Goal: Transaction & Acquisition: Purchase product/service

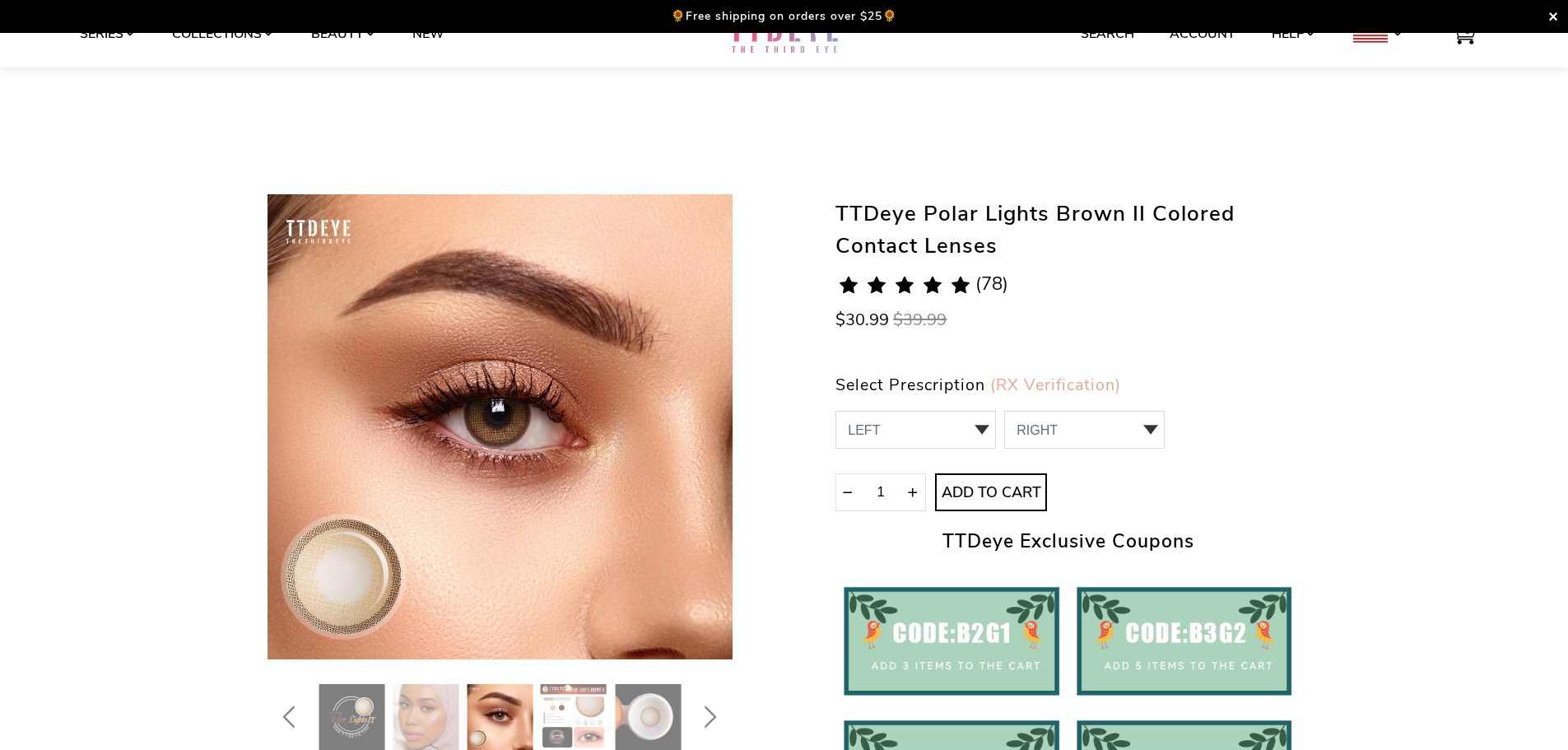
scroll to position [165, 0]
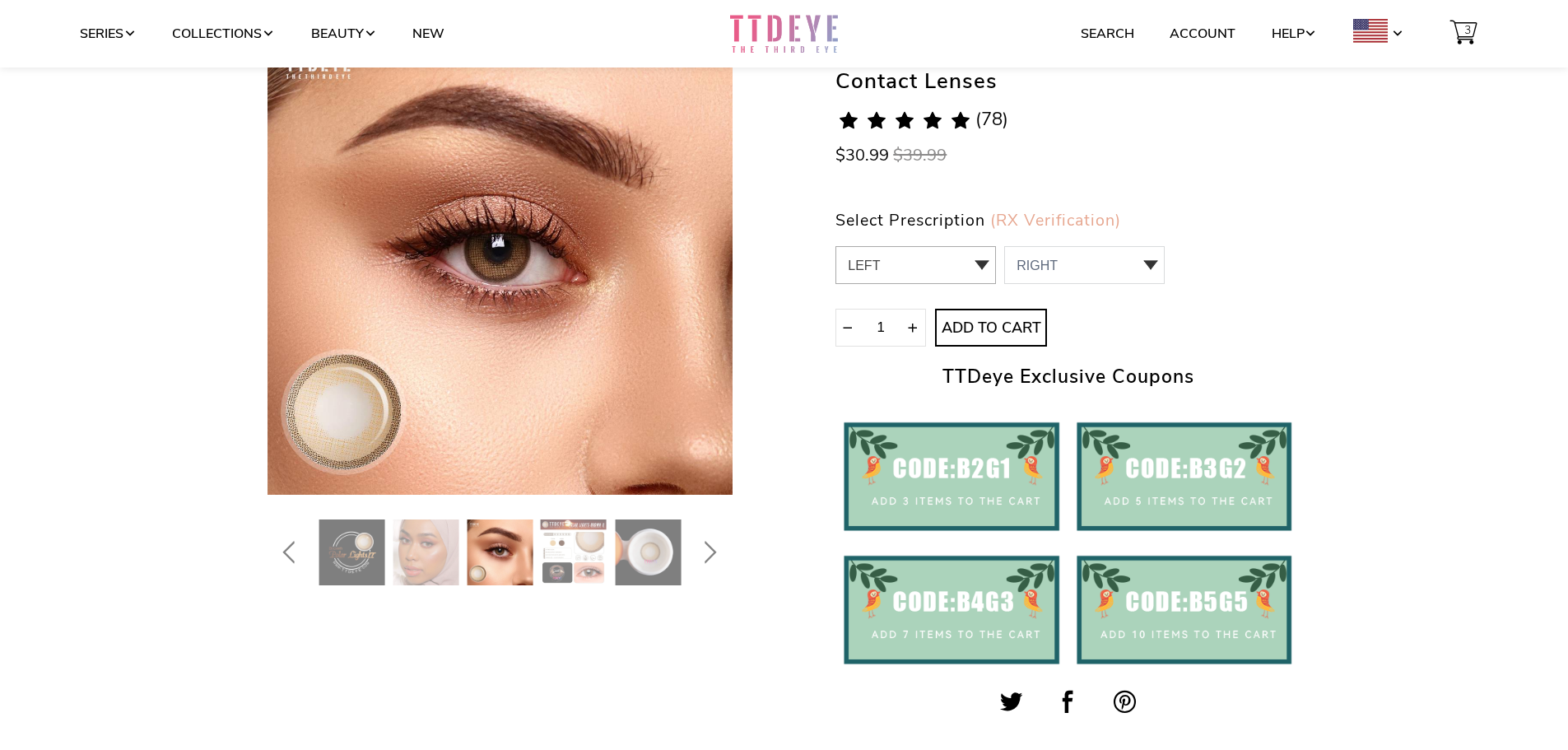
click at [948, 265] on select "LEFT 0.00 / Plano,-1.00,-1.25,-1.50,-1.75,-2.00,-2.25,-2.50,-2.75,-3.00,-3.25,-…" at bounding box center [916, 265] width 160 height 38
select select "0.00"
click at [836, 246] on select "LEFT 0.00 / Plano,-1.00,-1.25,-1.50,-1.75,-2.00,-2.25,-2.50,-2.75,-3.00,-3.25,-…" at bounding box center [916, 265] width 160 height 38
click at [1096, 277] on select "RIGHT 0 0.00 / Plano 1 -1.00 2 -1.25 3 -1.50 4 -1.75 5 -2.00 6 -2.25 7 -2.50 8 …" at bounding box center [1085, 265] width 160 height 38
select select "0.00"
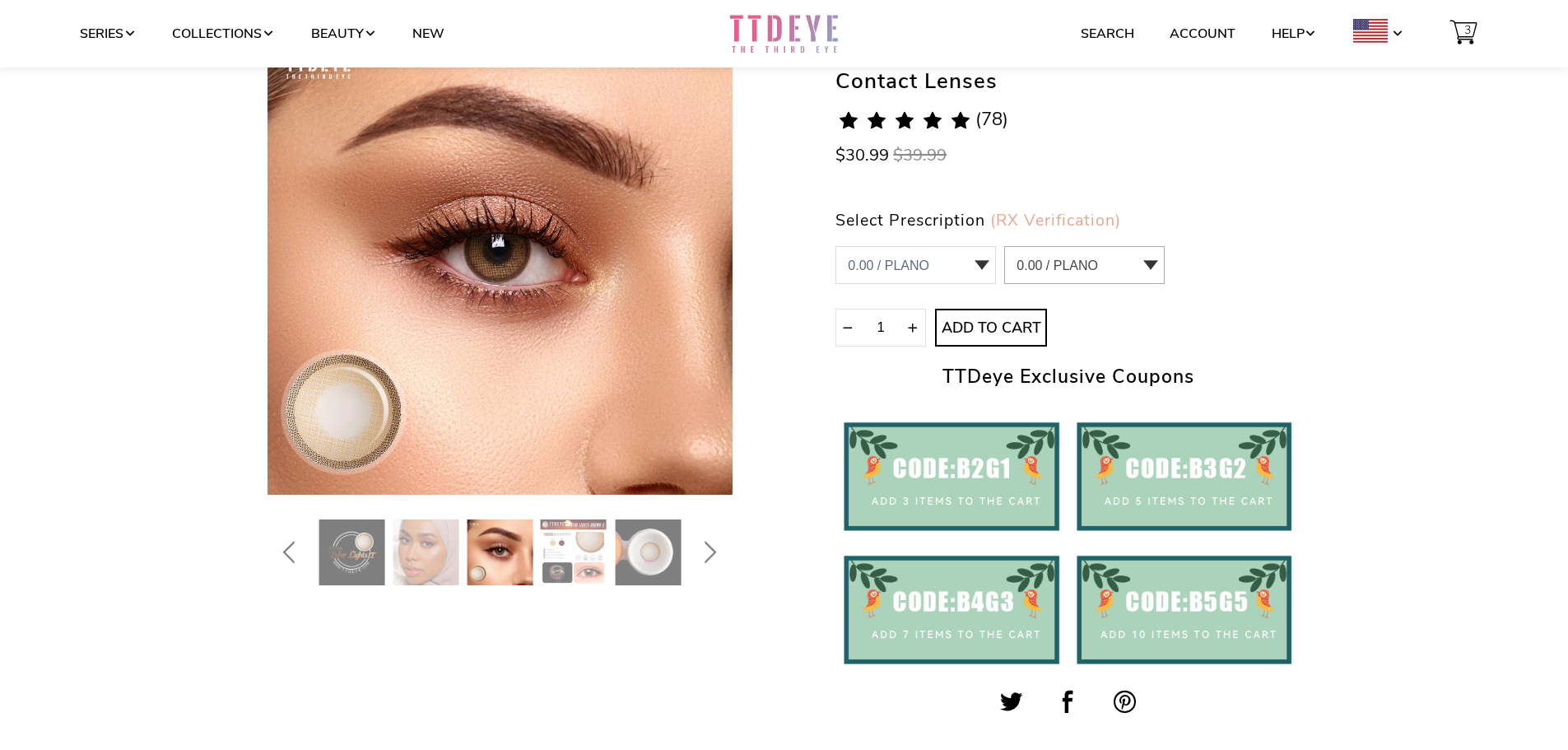
click at [1004, 246] on select "RIGHT 0 0.00 / Plano 1 -1.00 2 -1.25 3 -1.50 4 -1.75 5 -2.00 6 -2.25 7 -2.50 8 …" at bounding box center [1085, 265] width 160 height 38
click at [998, 327] on icon "submit" at bounding box center [991, 328] width 26 height 26
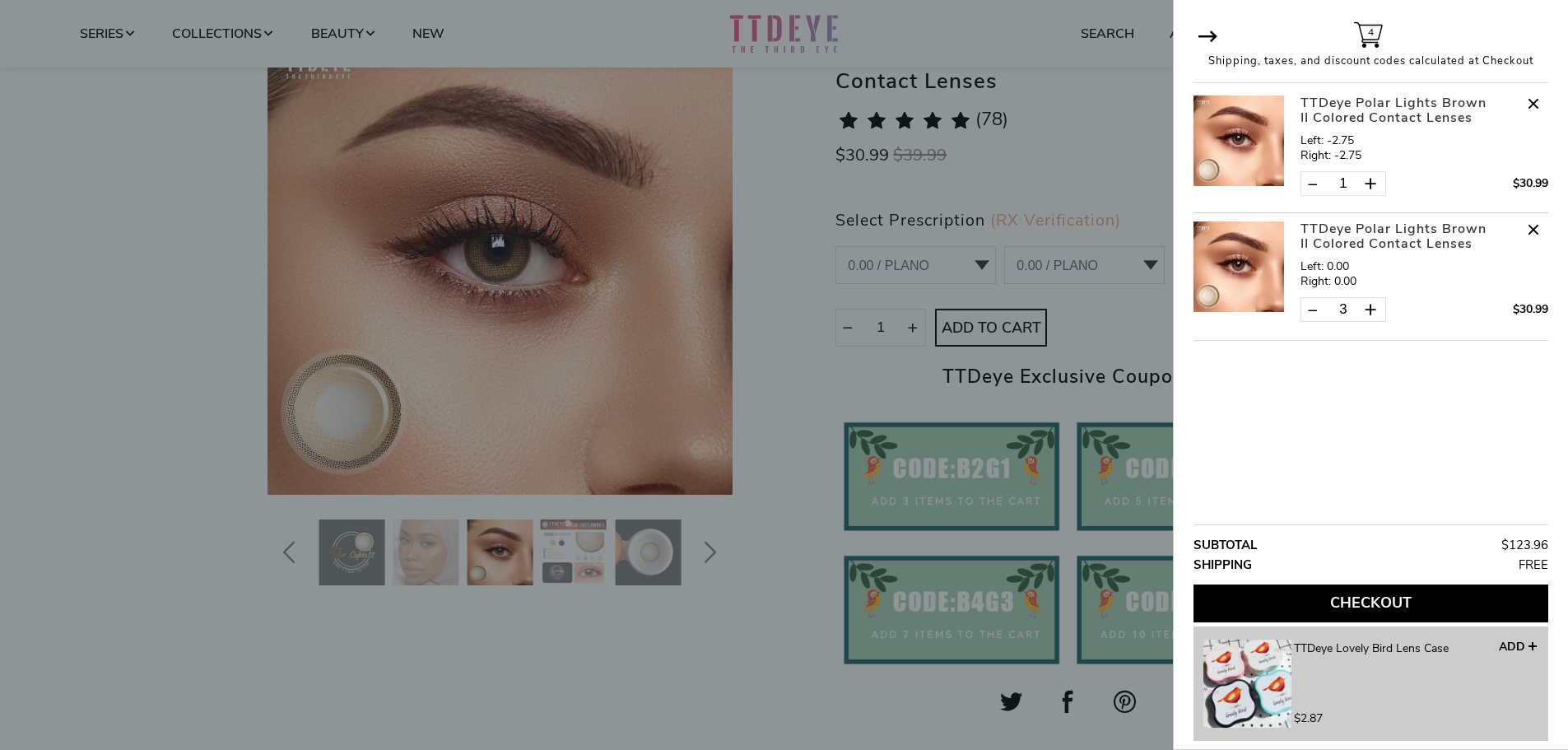
click at [1476, 171] on div "1 $30.99" at bounding box center [1424, 184] width 248 height 41
click at [1538, 96] on span at bounding box center [1533, 103] width 29 height 29
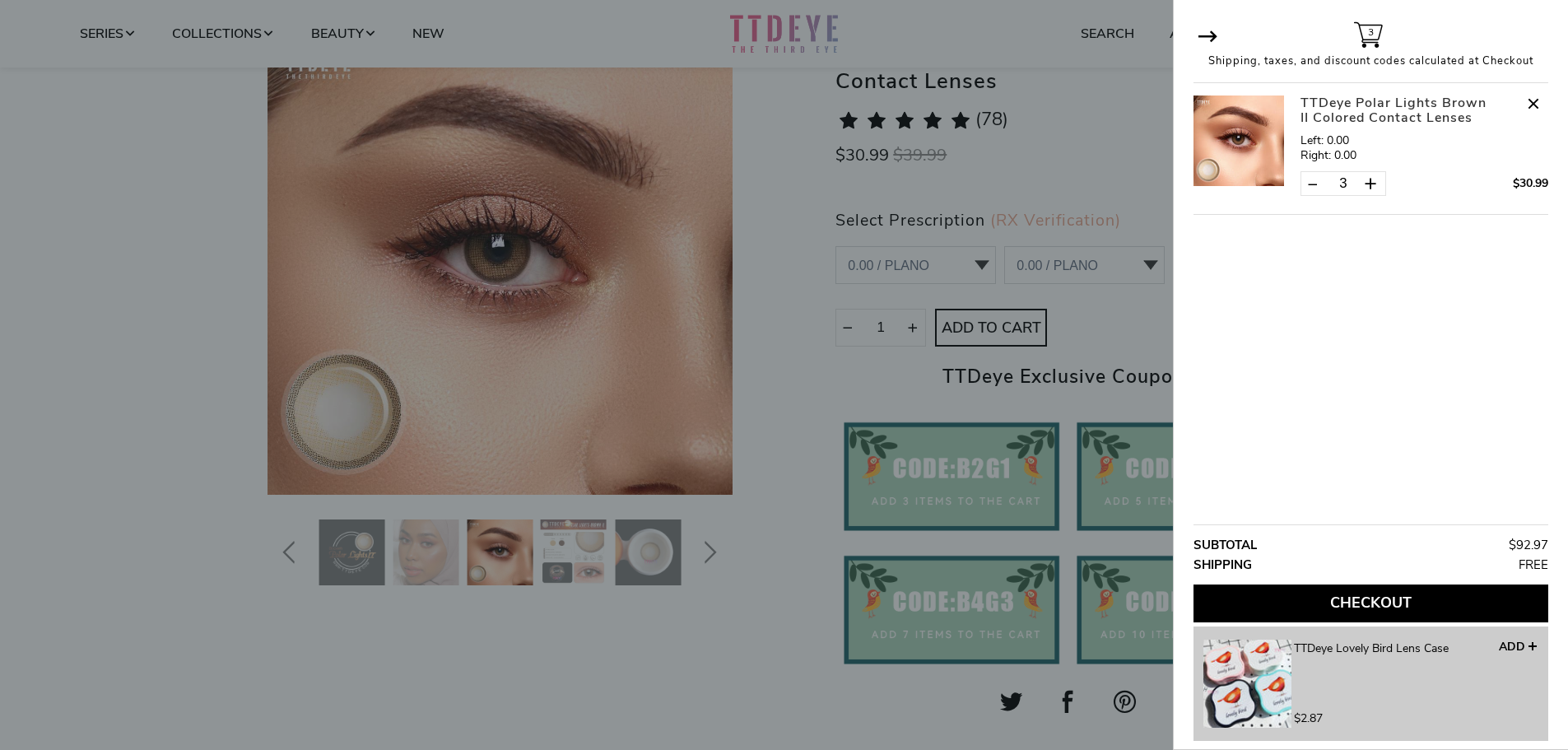
click at [1072, 312] on div at bounding box center [784, 375] width 1568 height 750
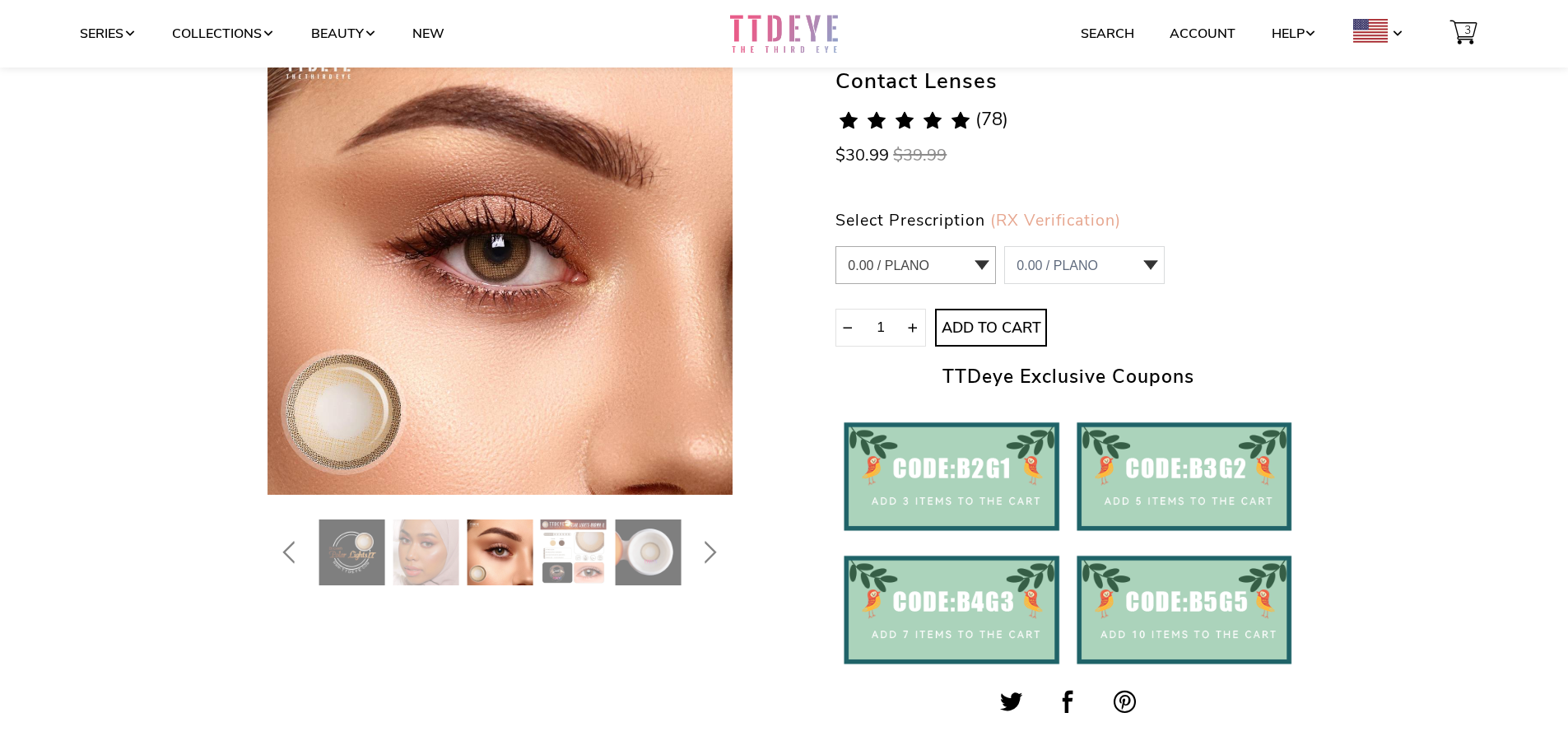
click at [977, 263] on select "LEFT 0.00 / Plano,-1.00,-1.25,-1.50,-1.75,-2.00,-2.25,-2.50,-2.75,-3.00,-3.25,-…" at bounding box center [916, 265] width 160 height 38
select select "-3.00"
click at [836, 246] on select "LEFT 0.00 / Plano,-1.00,-1.25,-1.50,-1.75,-2.00,-2.25,-2.50,-2.75,-3.00,-3.25,-…" at bounding box center [916, 265] width 160 height 38
click at [1119, 264] on select "RIGHT 0 0.00 / Plano 1 -1.00 2 -1.25 3 -1.50 4 -1.75 5 -2.00 6 -2.25 7 -2.50 8 …" at bounding box center [1085, 265] width 160 height 38
select select "-3.00"
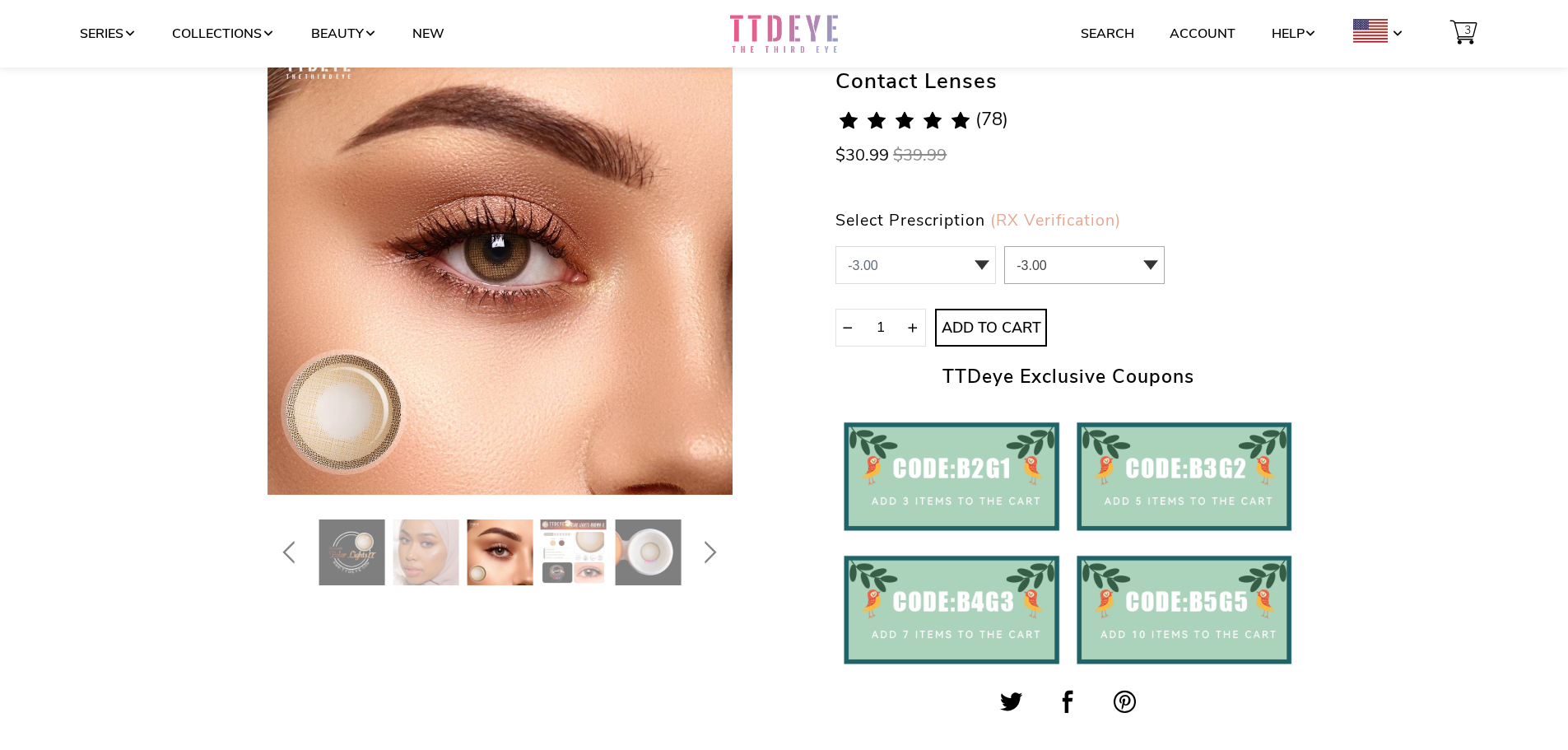
click at [1004, 246] on select "RIGHT 0 0.00 / Plano 1 -1.00 2 -1.25 3 -1.50 4 -1.75 5 -2.00 6 -2.25 7 -2.50 8 …" at bounding box center [1085, 265] width 160 height 38
click at [1027, 322] on span "Add to Cart" at bounding box center [990, 328] width 108 height 18
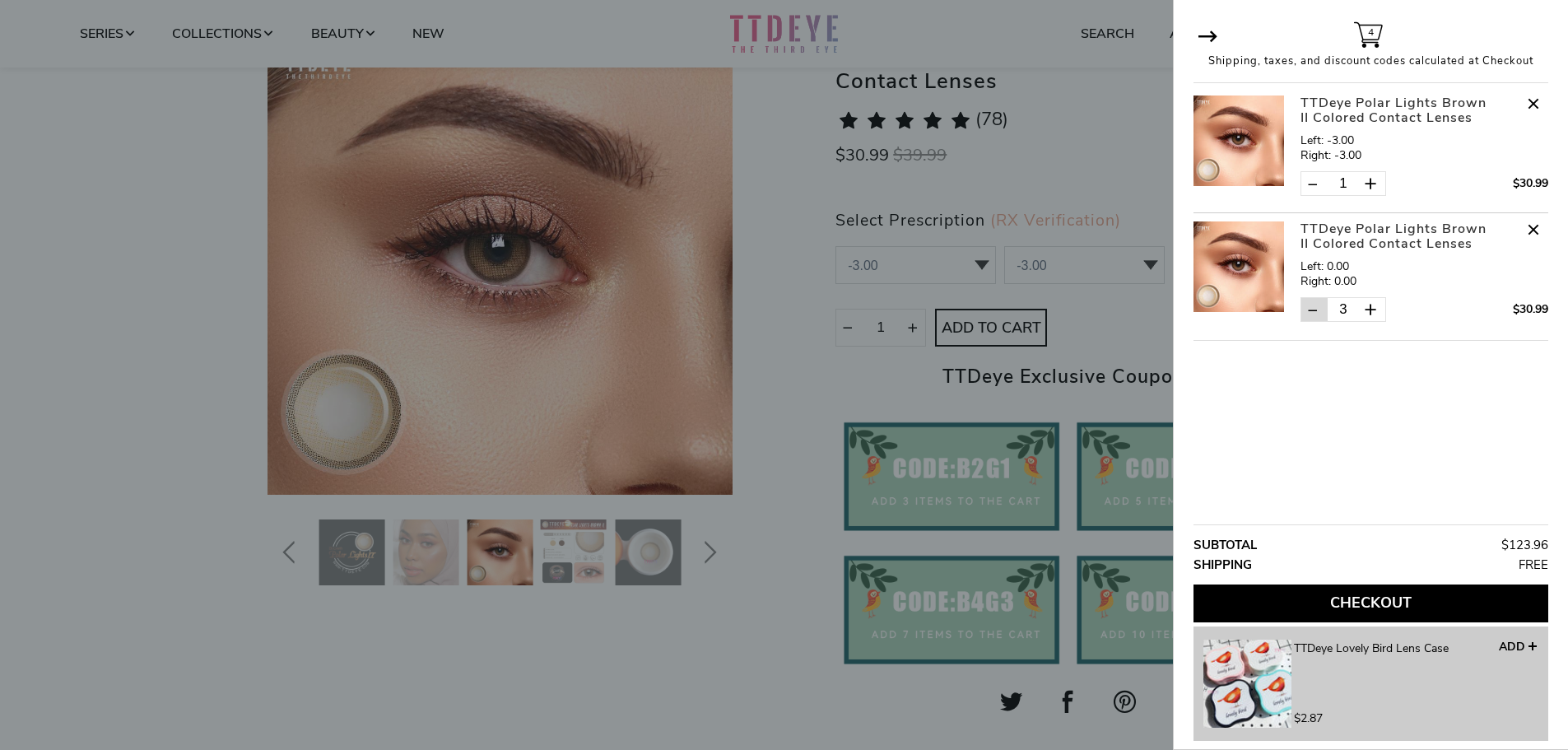
click at [1320, 316] on span at bounding box center [1314, 309] width 27 height 24
type input "2"
click at [1163, 324] on div at bounding box center [784, 375] width 1568 height 750
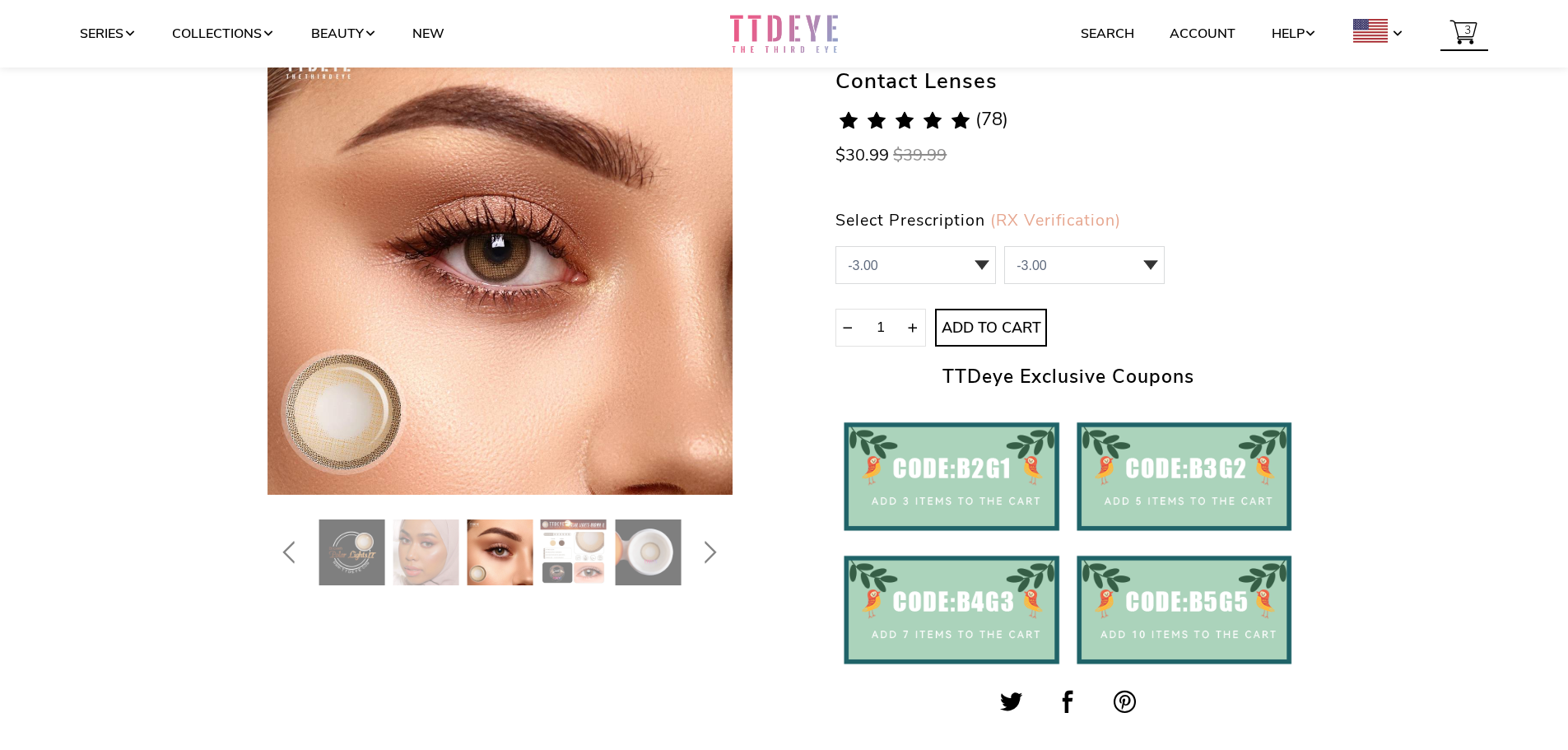
click at [1462, 38] on span "3" at bounding box center [1468, 30] width 15 height 31
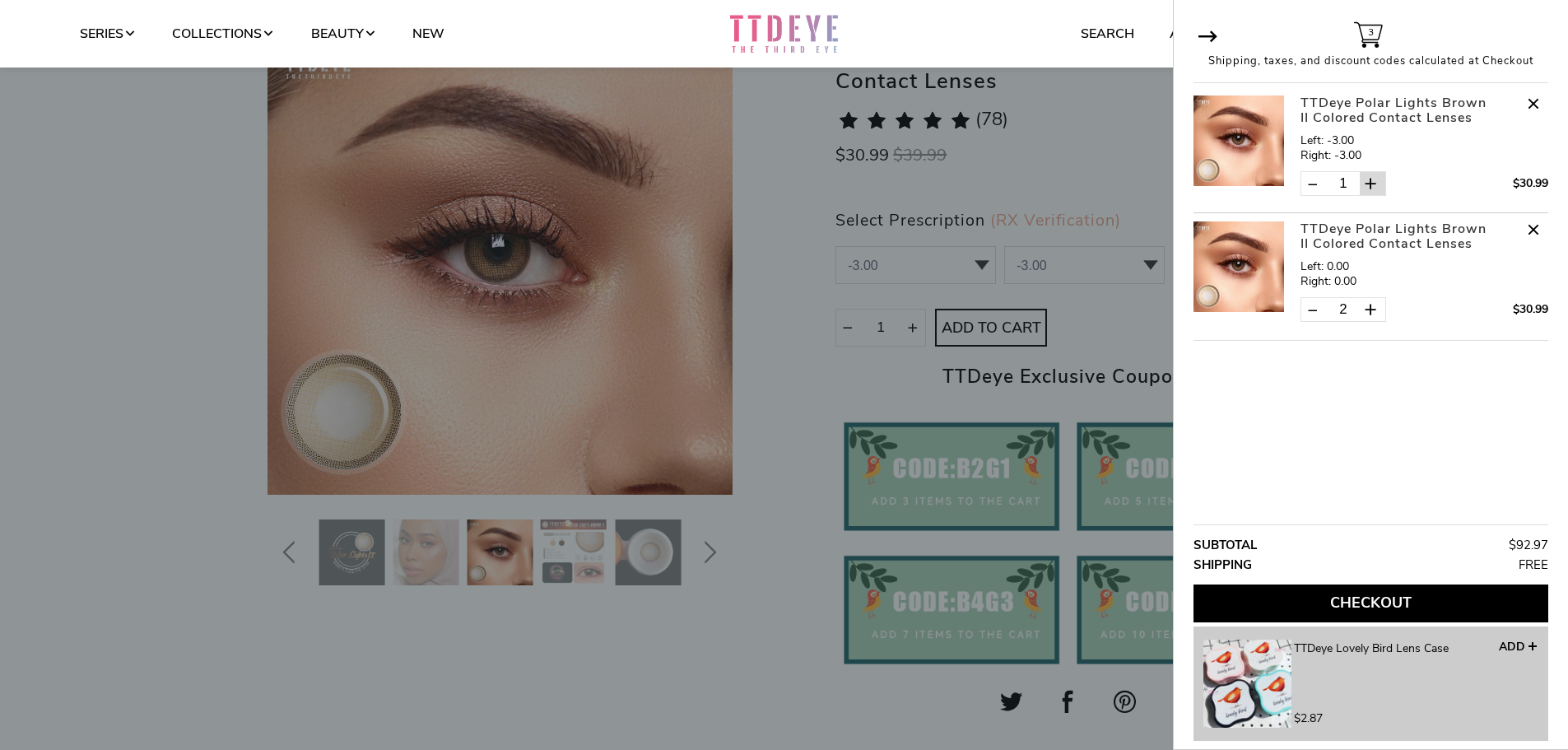
click at [1370, 187] on span at bounding box center [1371, 184] width 16 height 16
type input "2"
click at [1371, 303] on span at bounding box center [1371, 310] width 16 height 16
type input "3"
click at [1370, 189] on span at bounding box center [1371, 184] width 16 height 16
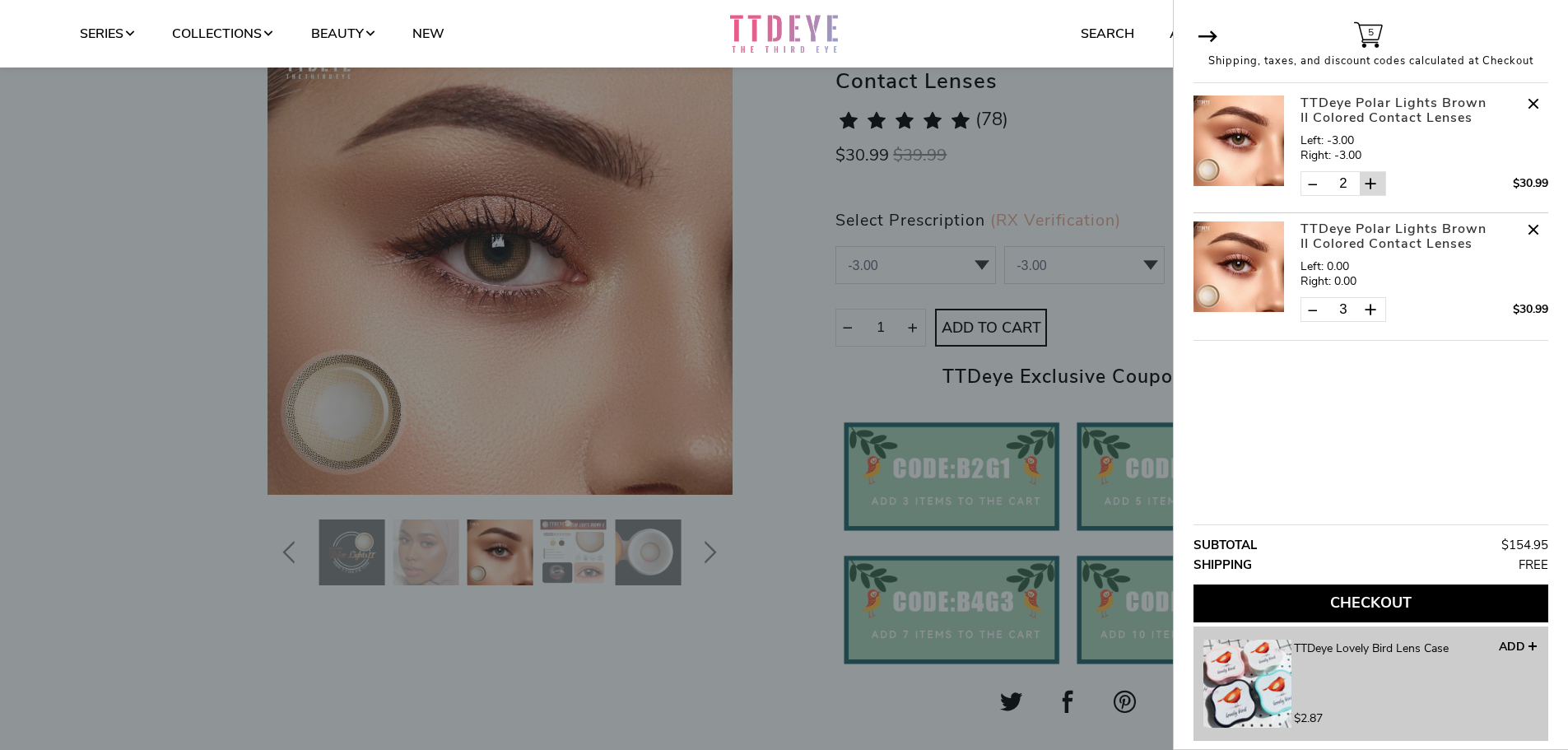
type input "3"
click at [1373, 190] on span at bounding box center [1371, 184] width 16 height 16
type input "4"
click at [1299, 595] on button "Checkout" at bounding box center [1371, 603] width 354 height 38
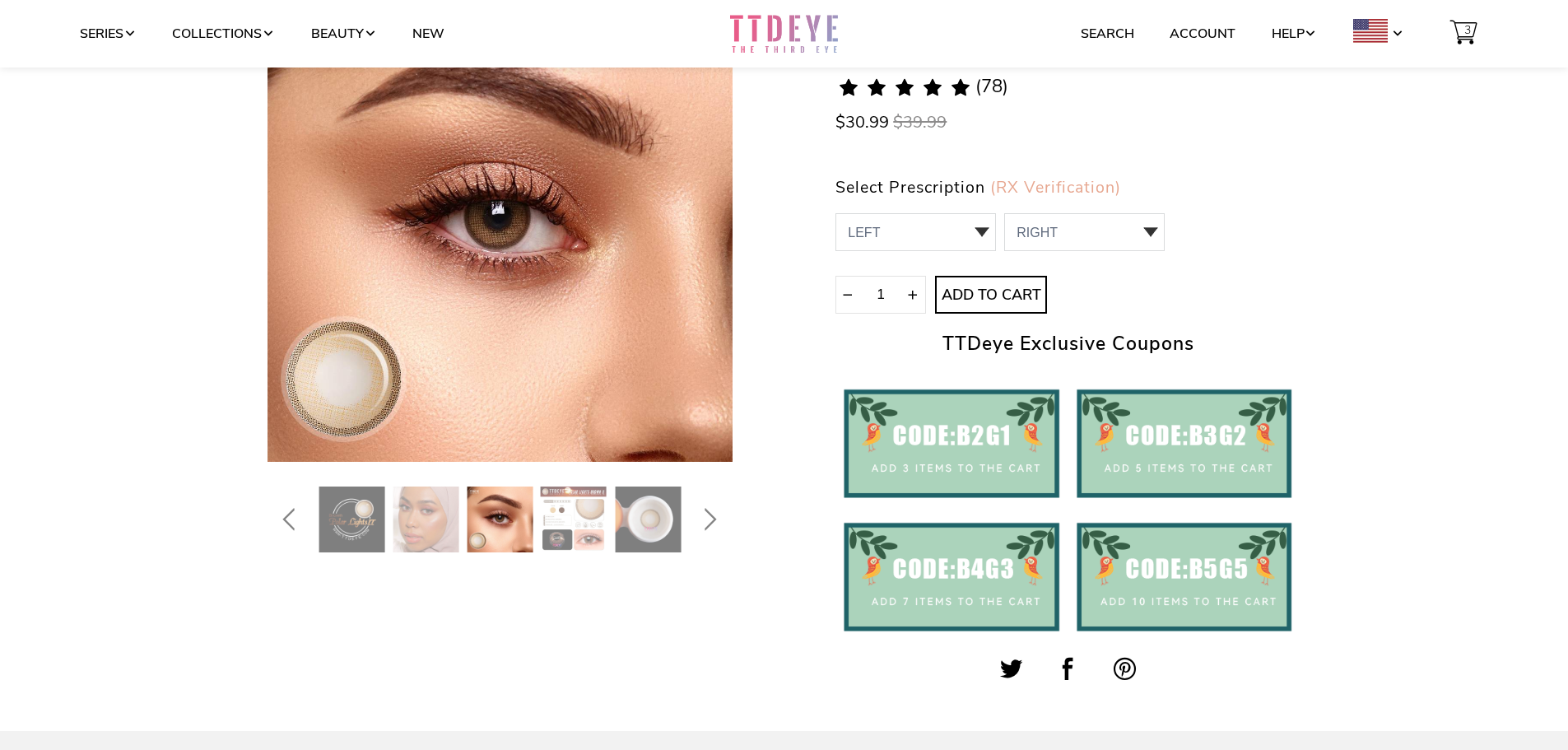
scroll to position [165, 0]
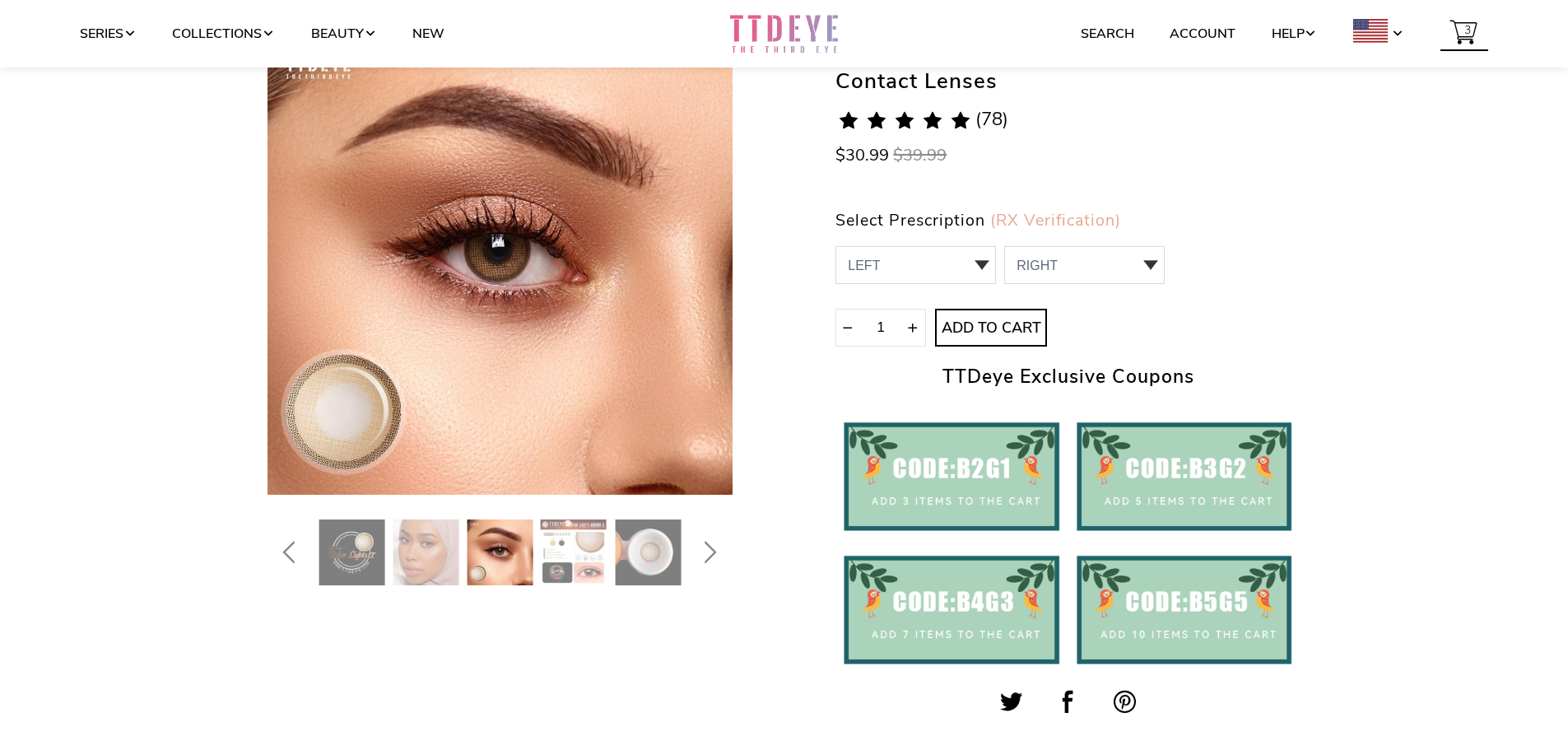
click at [1459, 28] on span at bounding box center [1465, 34] width 49 height 41
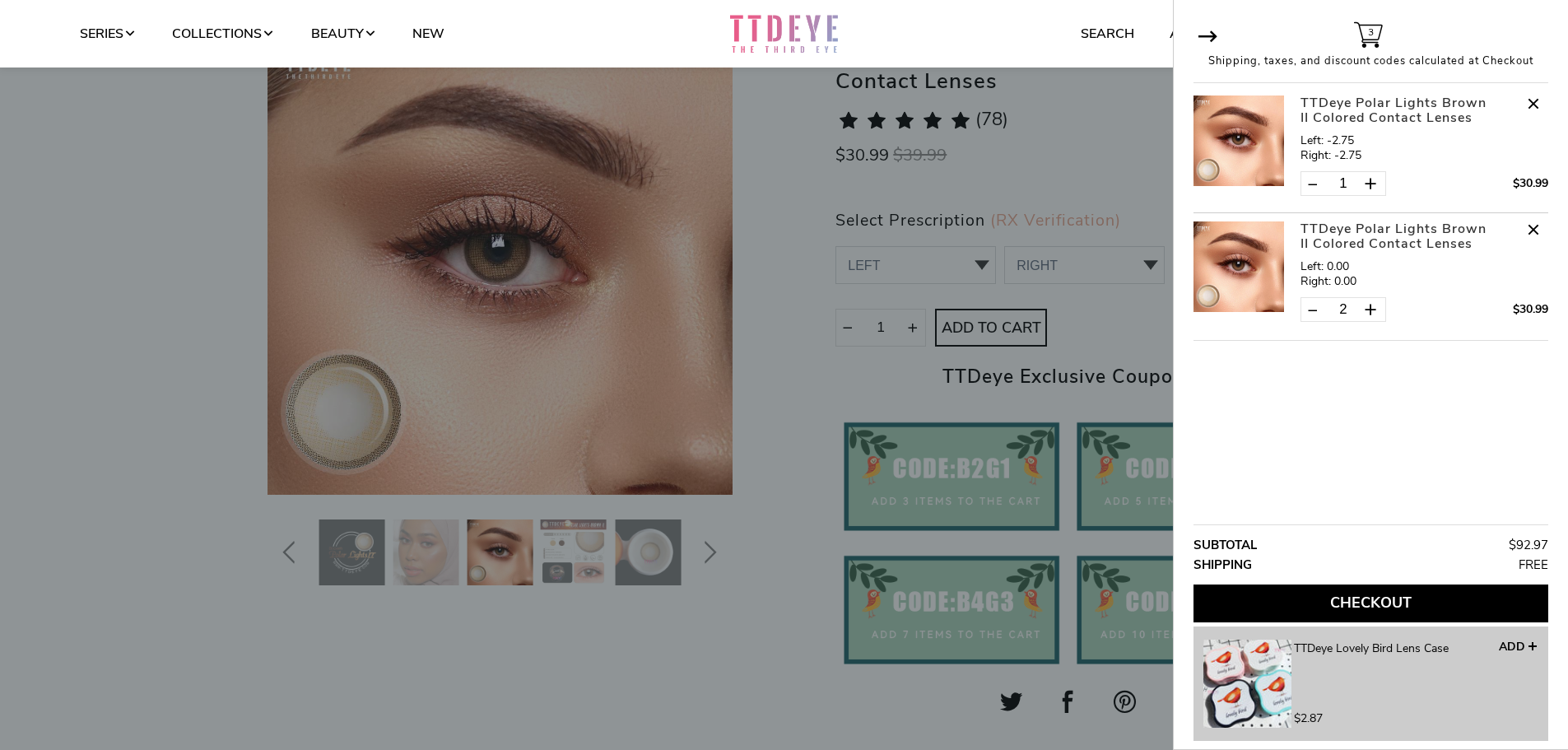
click at [817, 549] on div at bounding box center [784, 375] width 1568 height 750
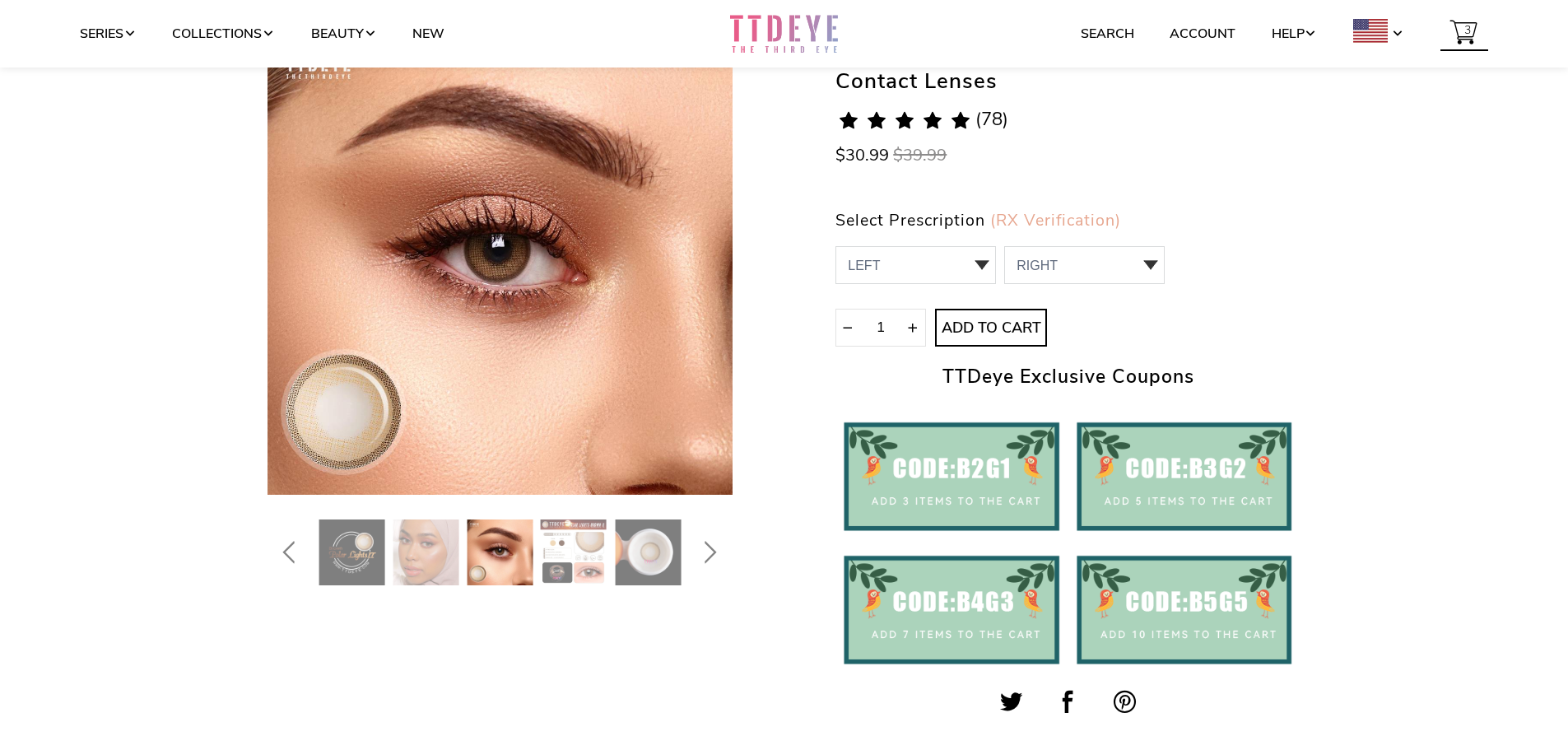
click at [1475, 25] on span "3" at bounding box center [1468, 30] width 15 height 31
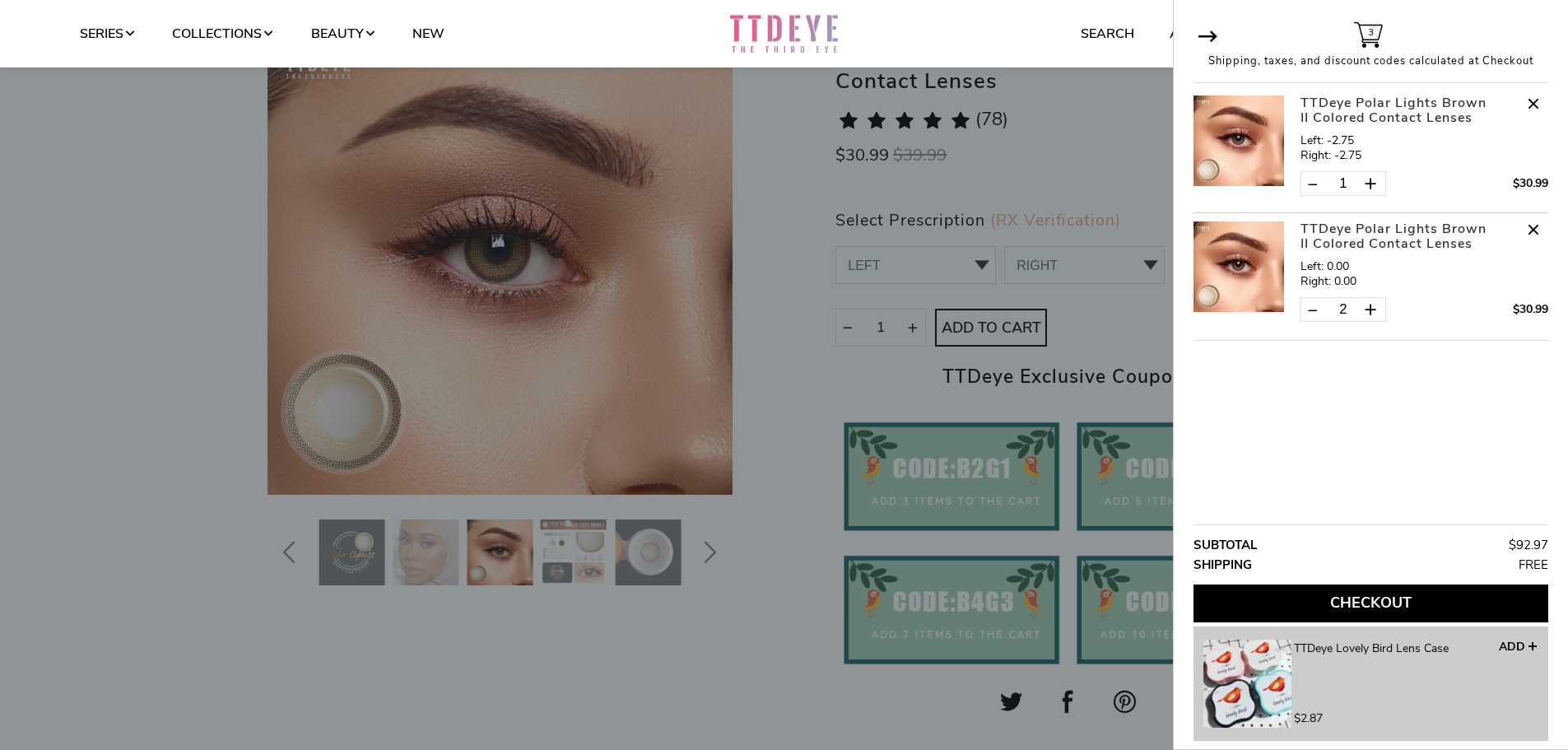
click at [1101, 349] on div at bounding box center [784, 375] width 1568 height 750
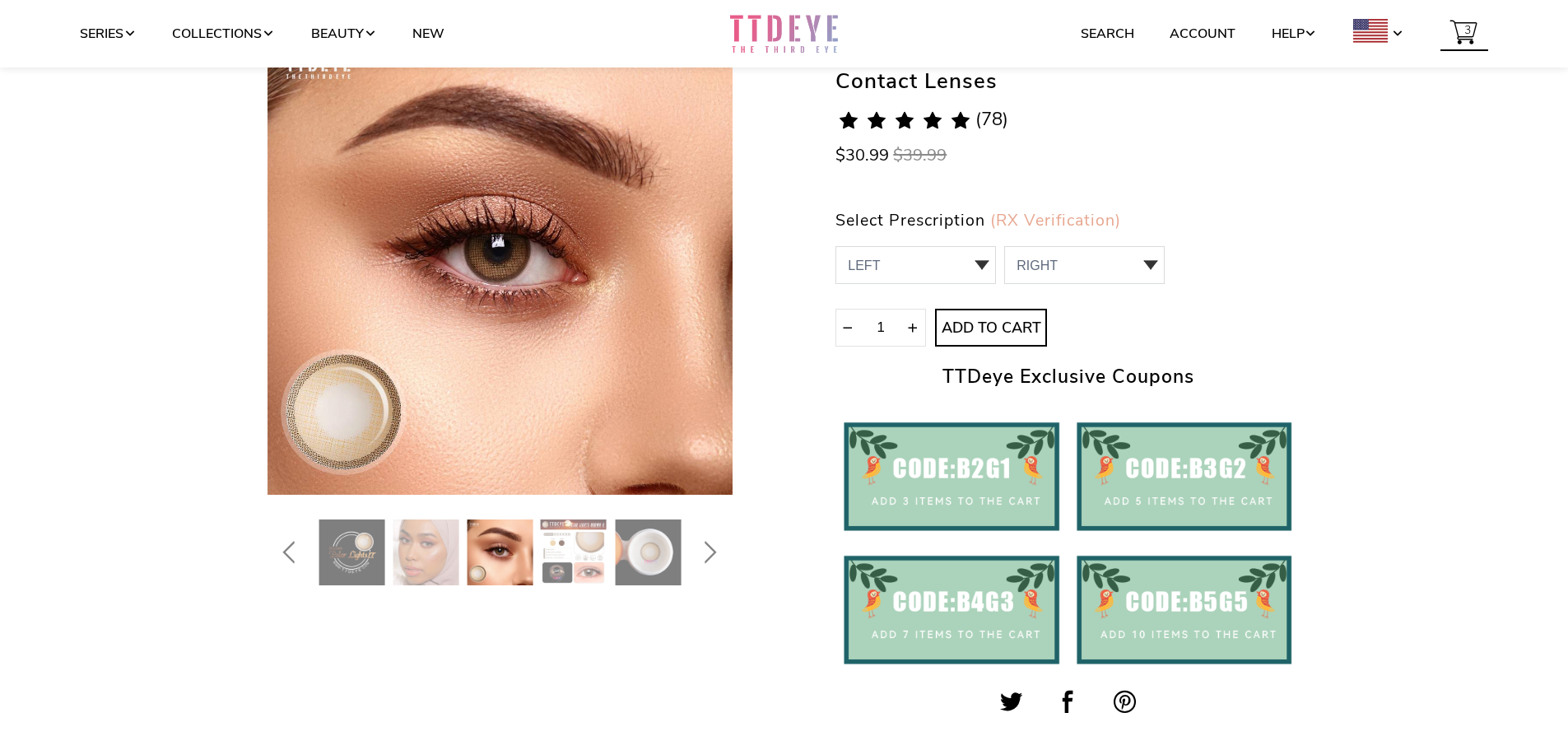
click at [1471, 42] on span "3" at bounding box center [1468, 30] width 15 height 31
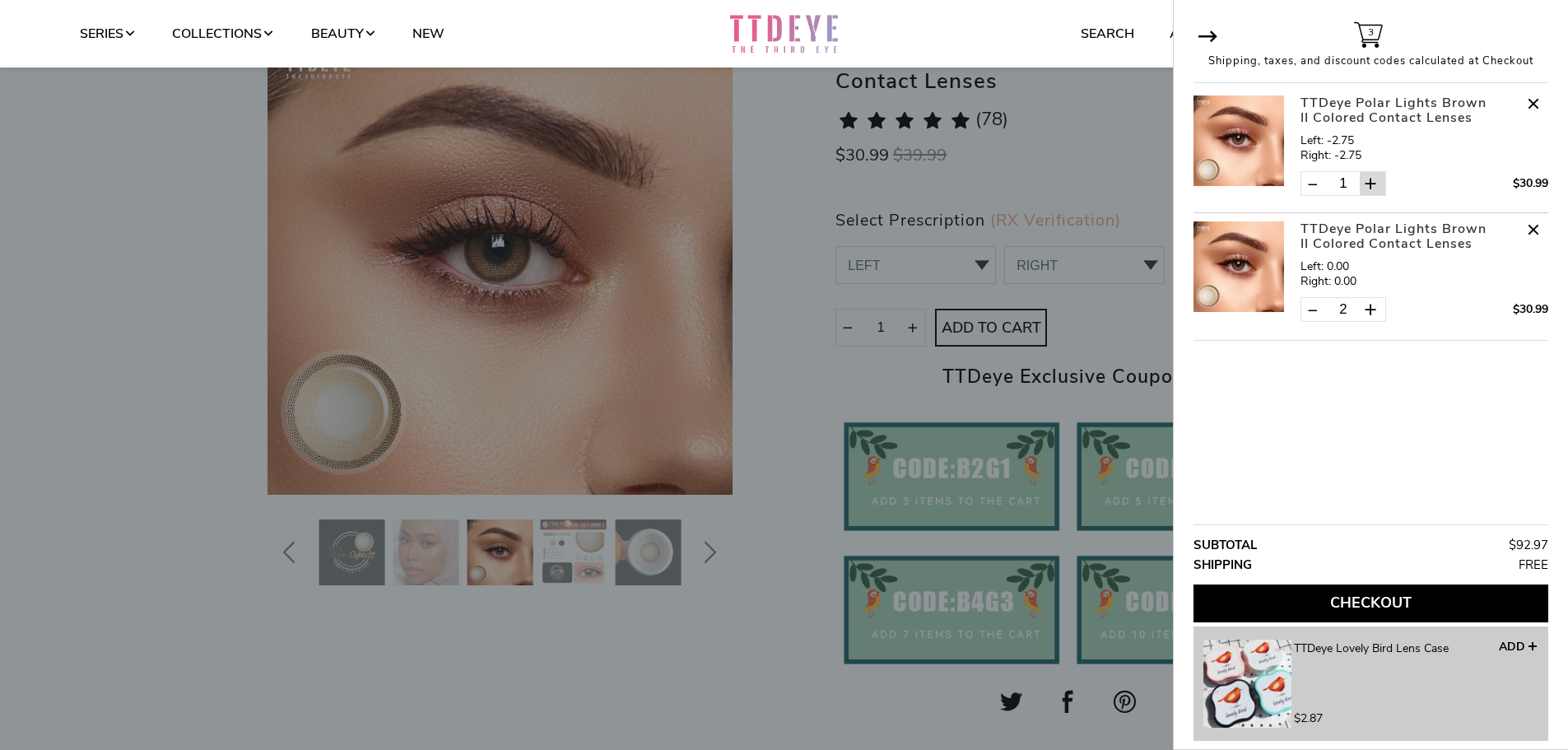
click at [1370, 183] on span at bounding box center [1371, 184] width 16 height 16
type input "2"
click at [1364, 602] on button "Checkout" at bounding box center [1371, 603] width 354 height 38
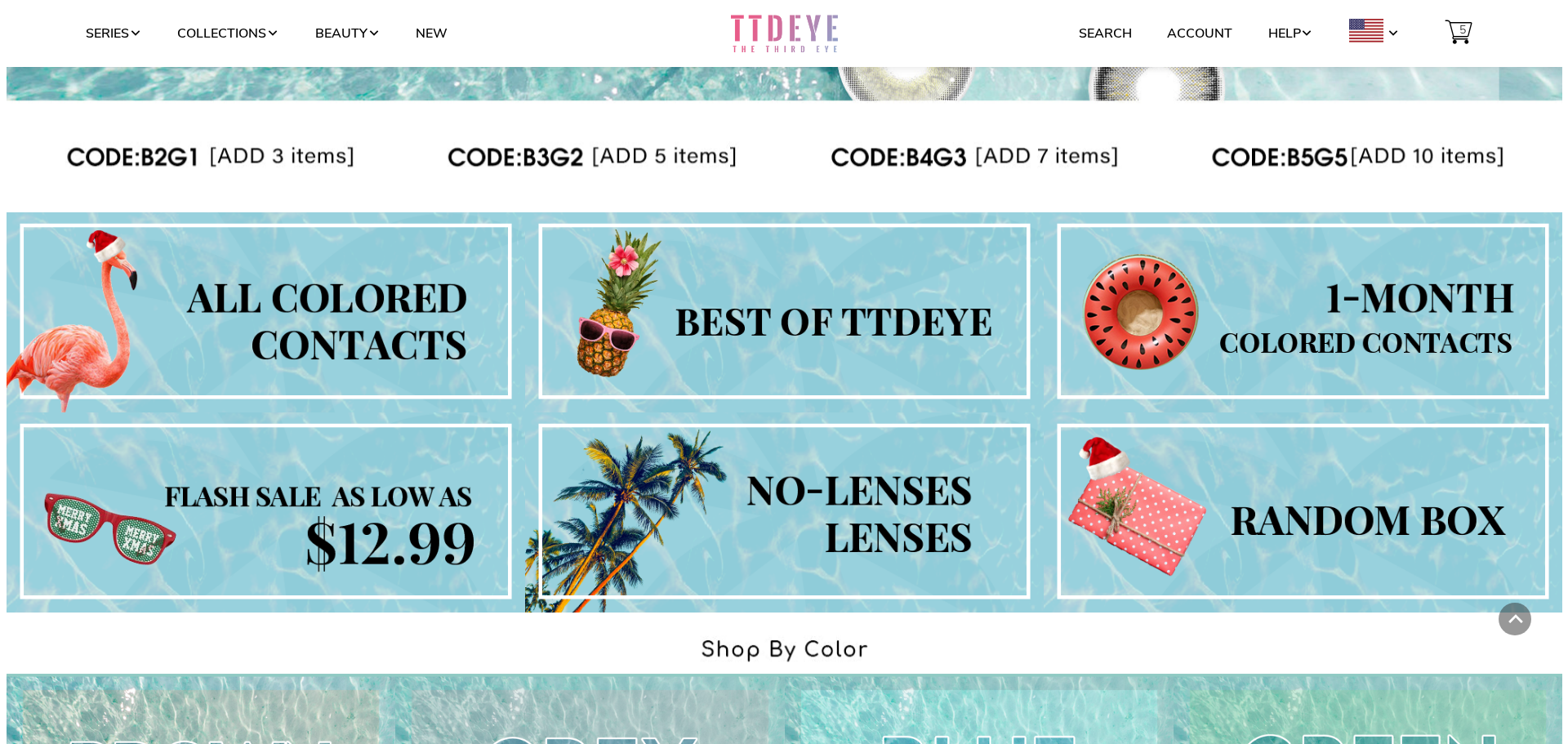
scroll to position [653, 0]
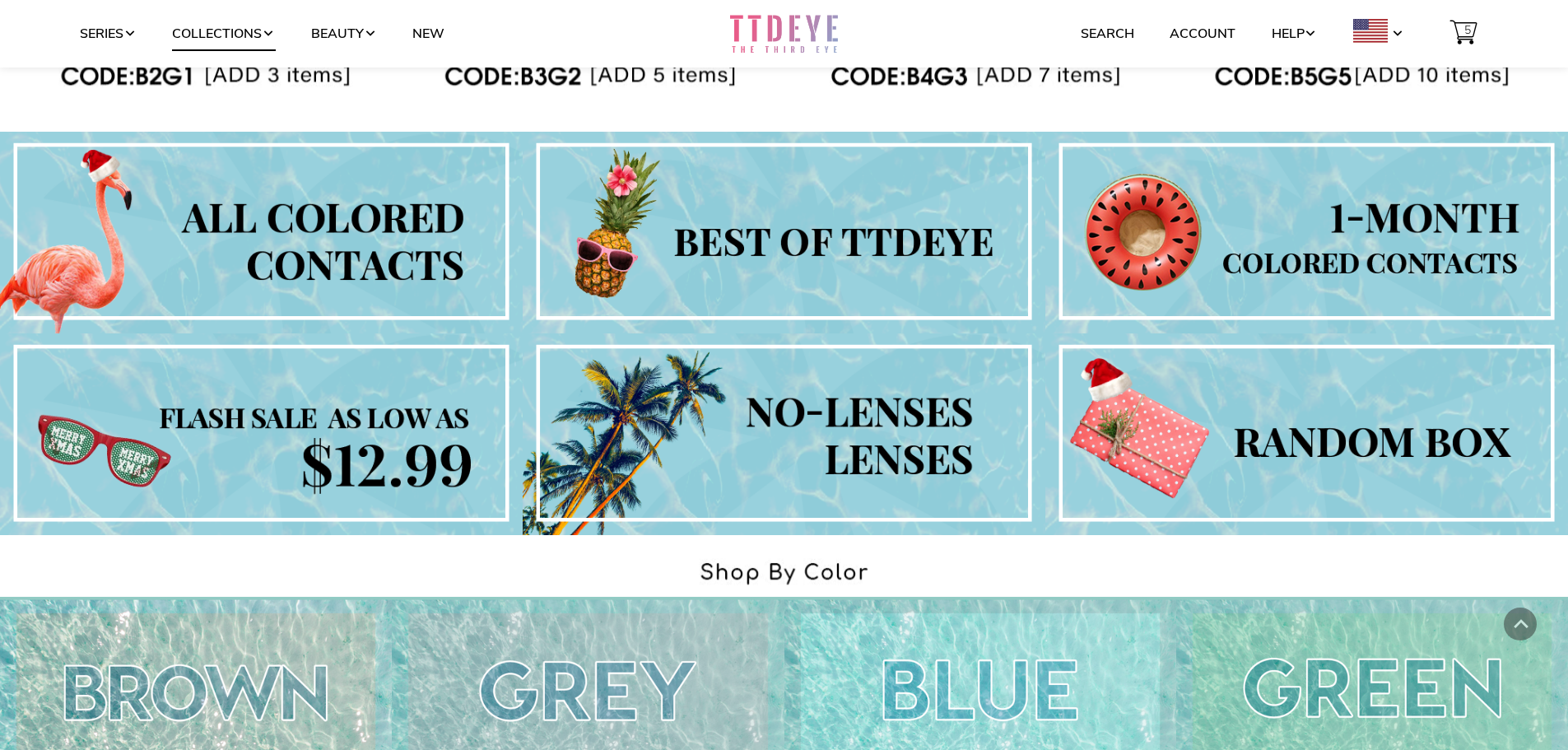
click at [235, 37] on link "Collections" at bounding box center [223, 33] width 103 height 31
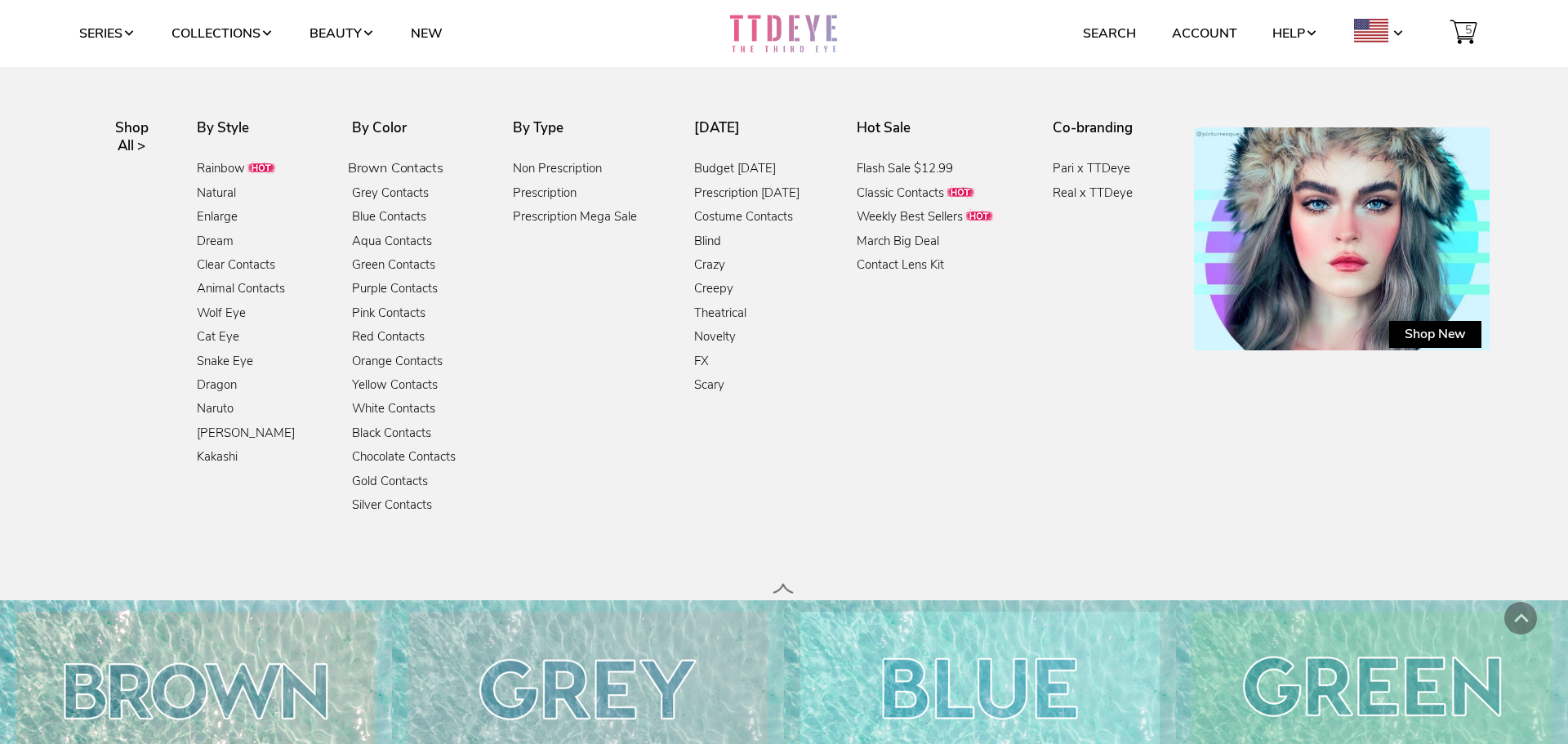
click at [398, 164] on link "Brown Contacts" at bounding box center [396, 169] width 95 height 22
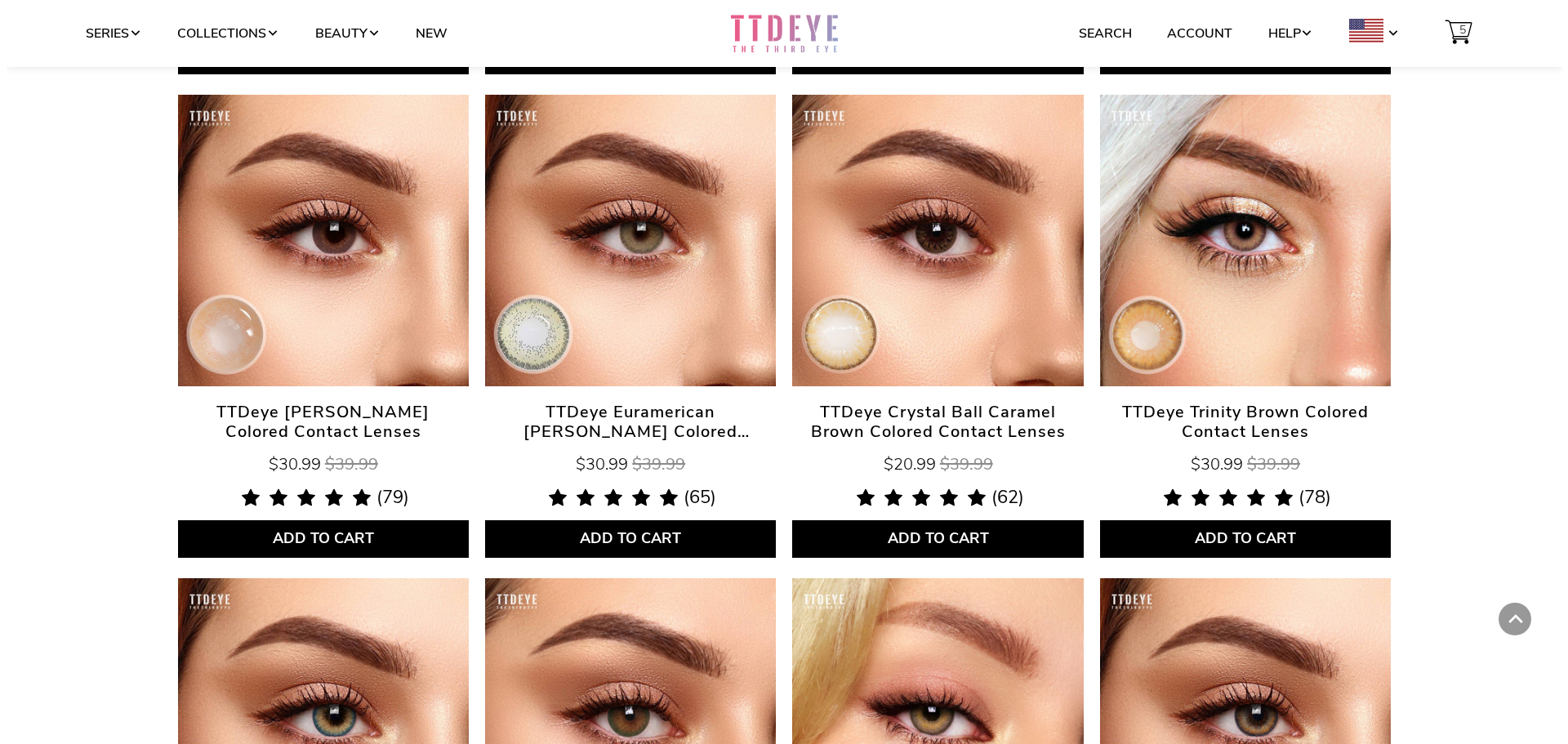
scroll to position [1307, 0]
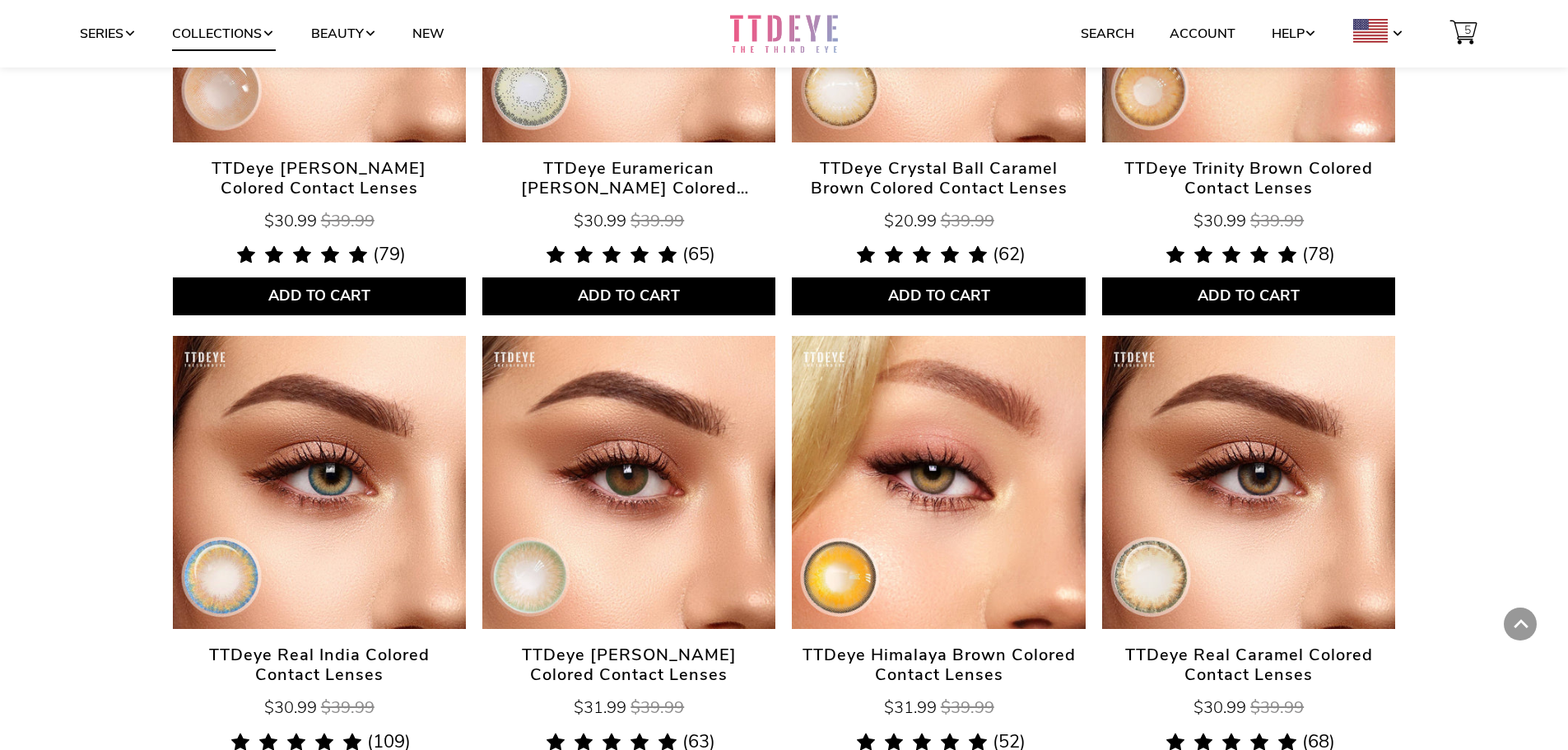
click at [243, 32] on link "Collections" at bounding box center [223, 33] width 103 height 31
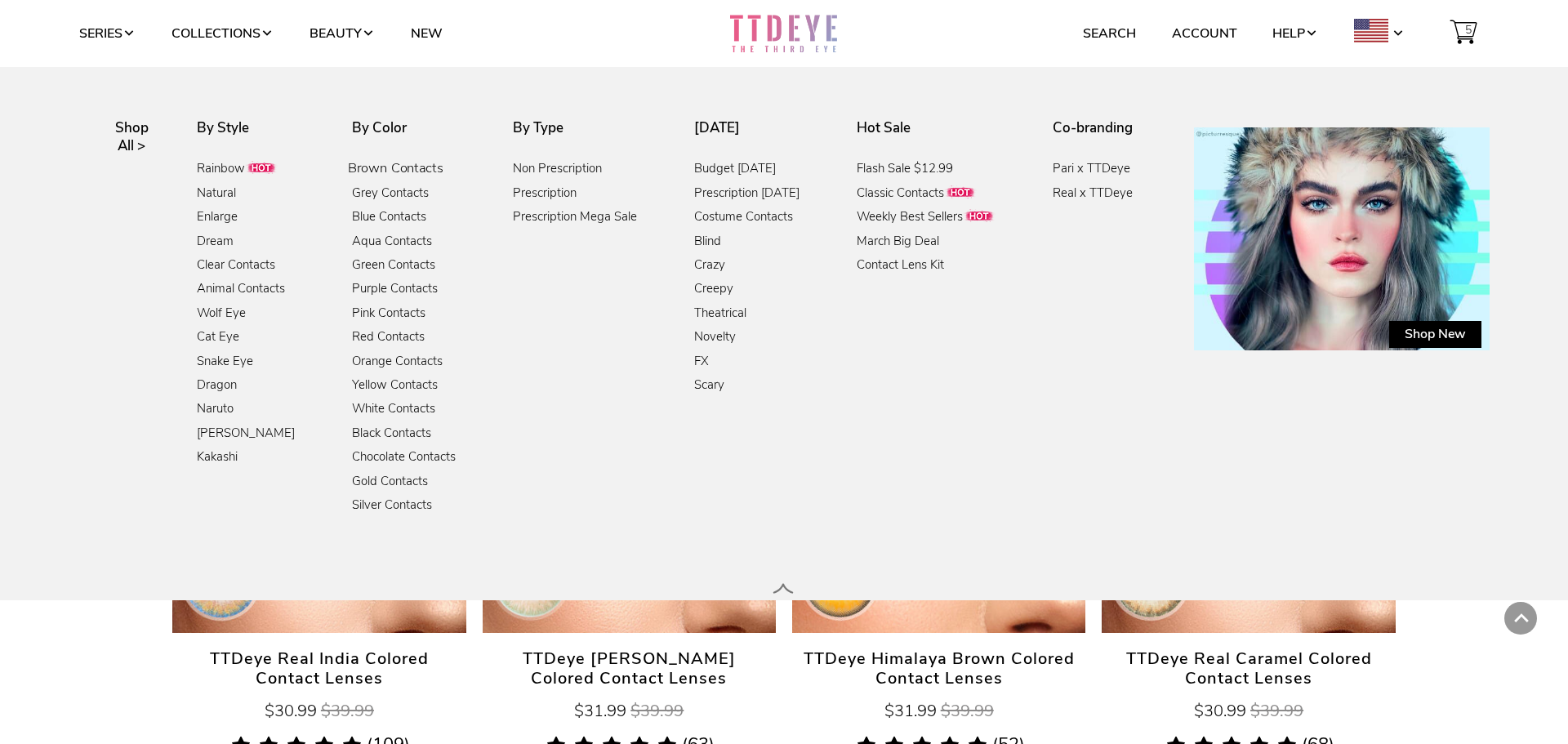
click at [356, 167] on link "Brown Contacts" at bounding box center [396, 169] width 95 height 22
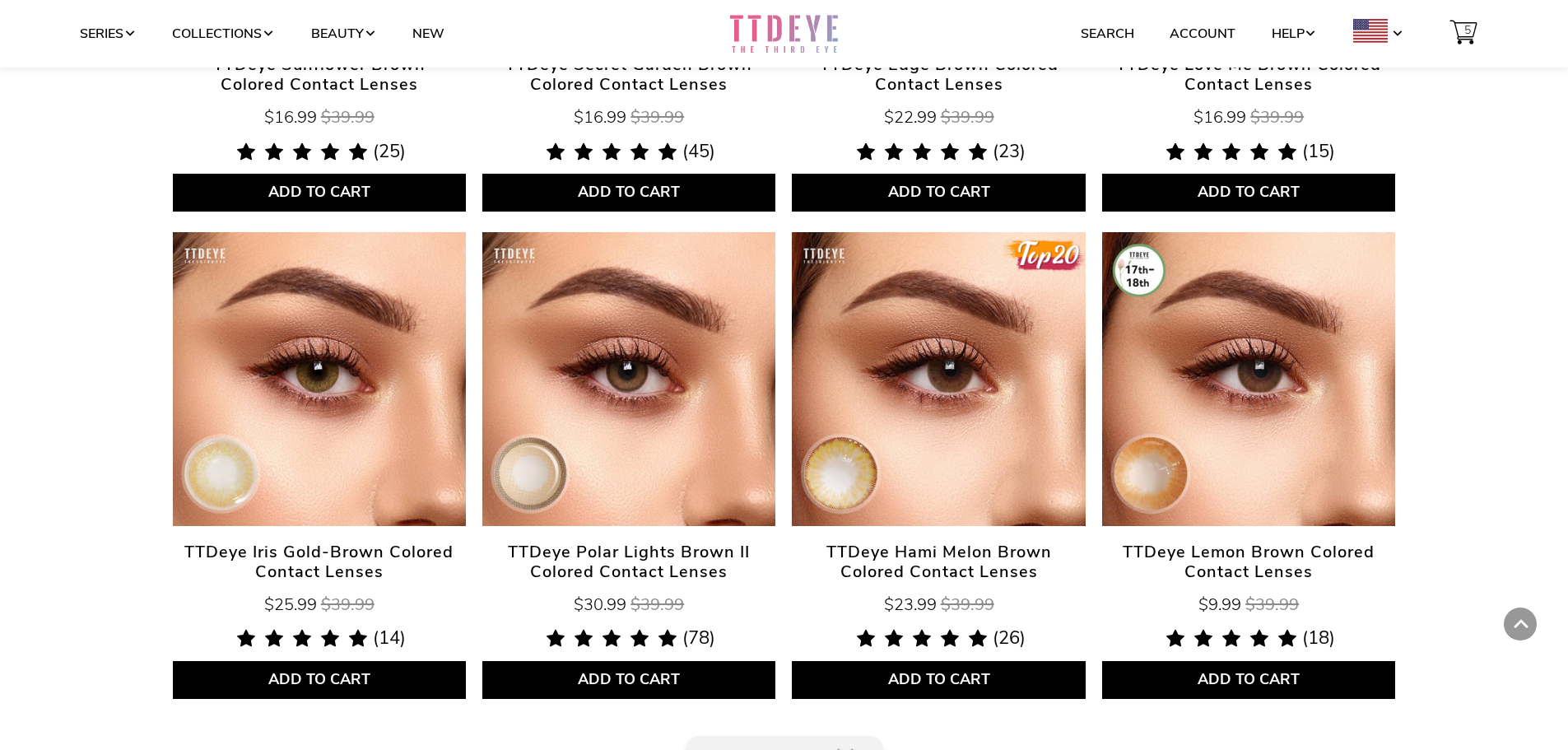
scroll to position [3210, 0]
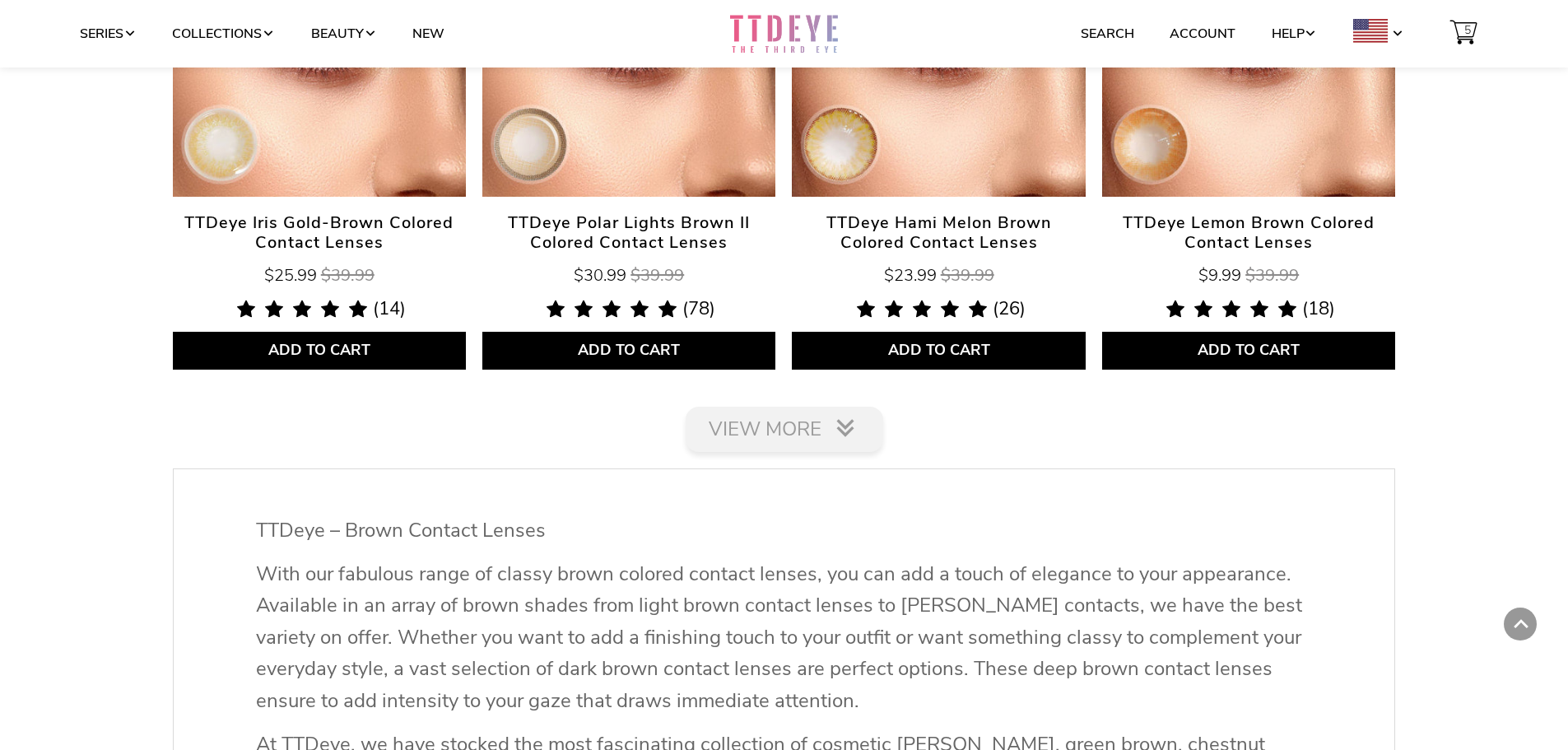
click at [790, 436] on link "View More" at bounding box center [785, 430] width 198 height 45
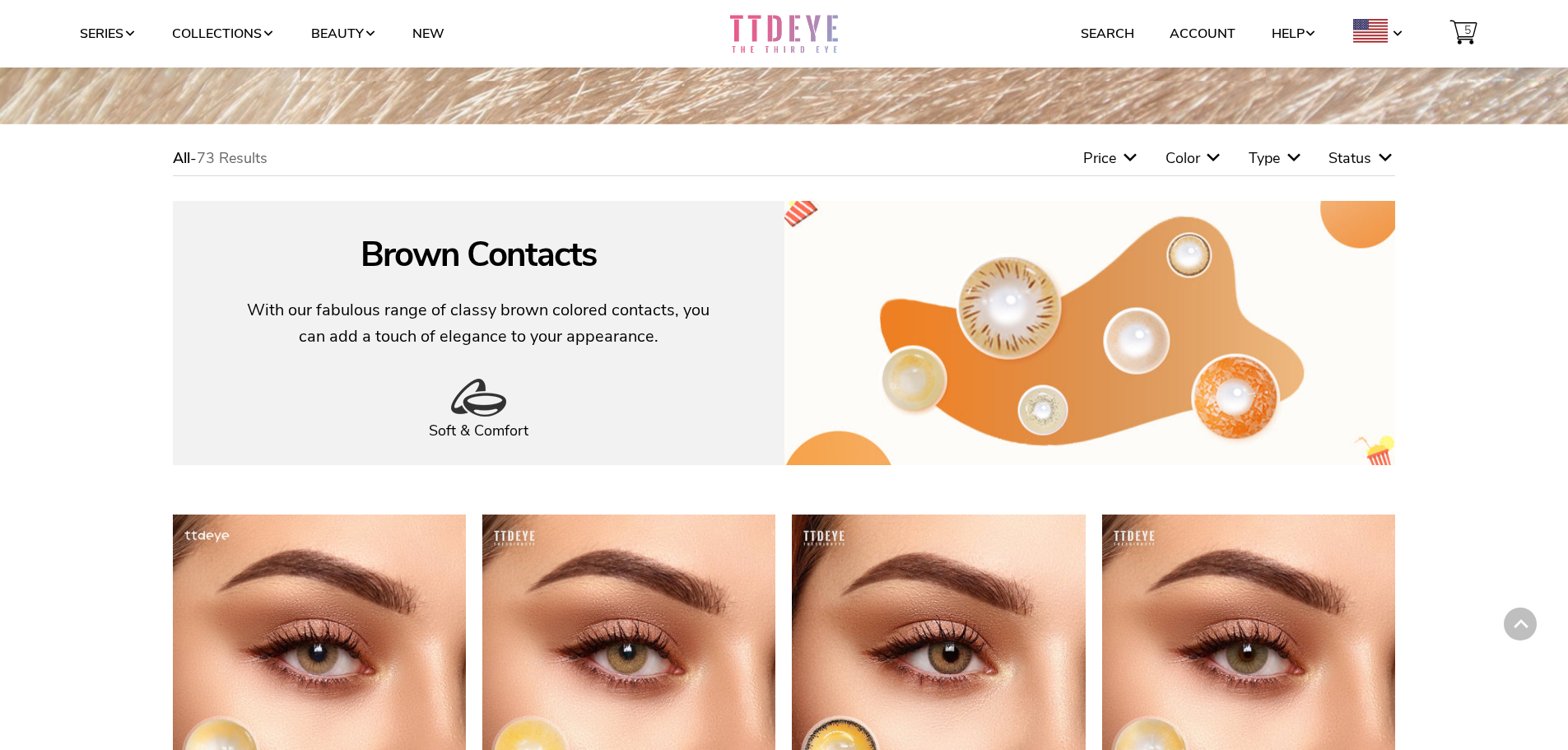
scroll to position [0, 0]
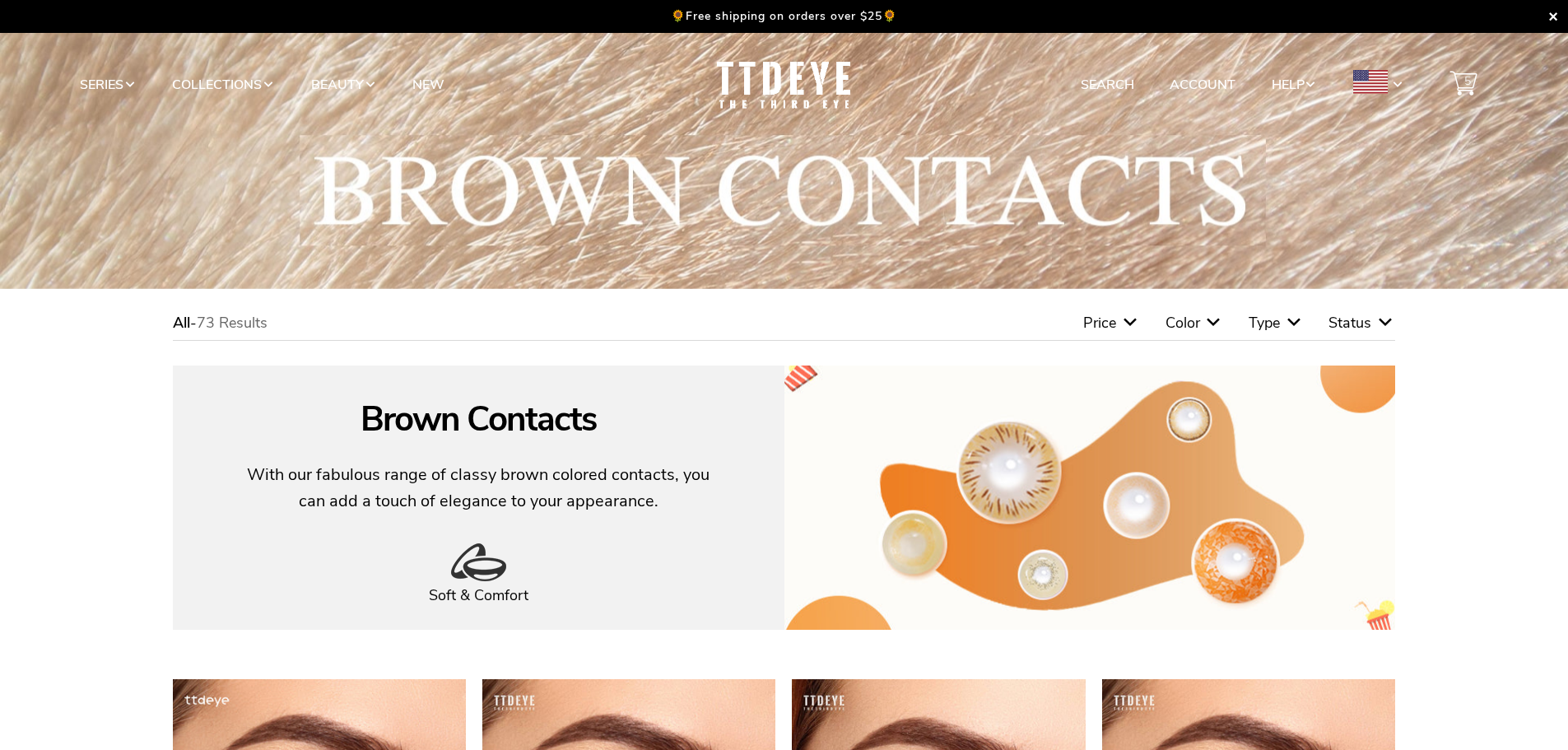
click at [1279, 319] on span "Type" at bounding box center [1264, 322] width 31 height 20
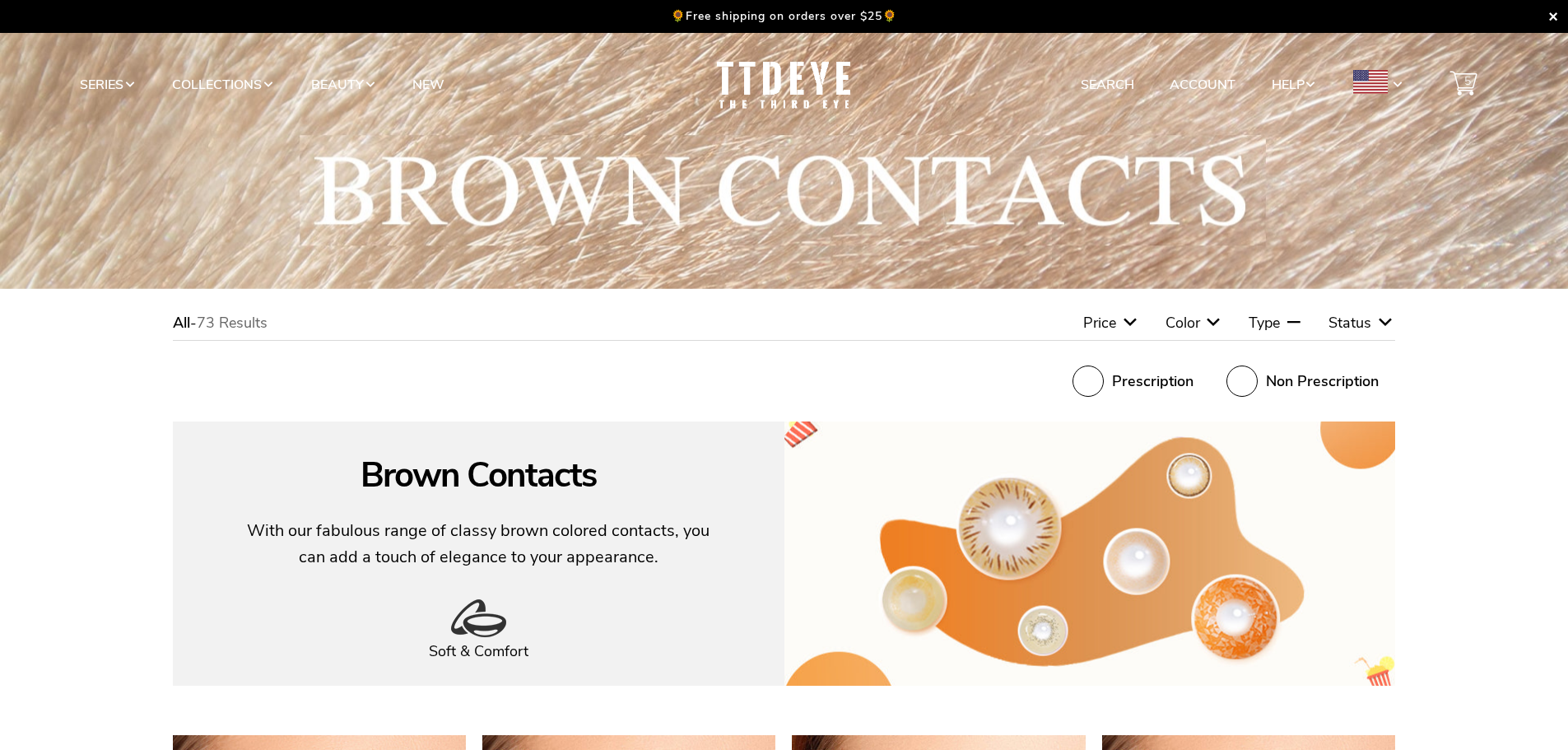
click at [1163, 383] on span "Prescription" at bounding box center [1152, 381] width 81 height 18
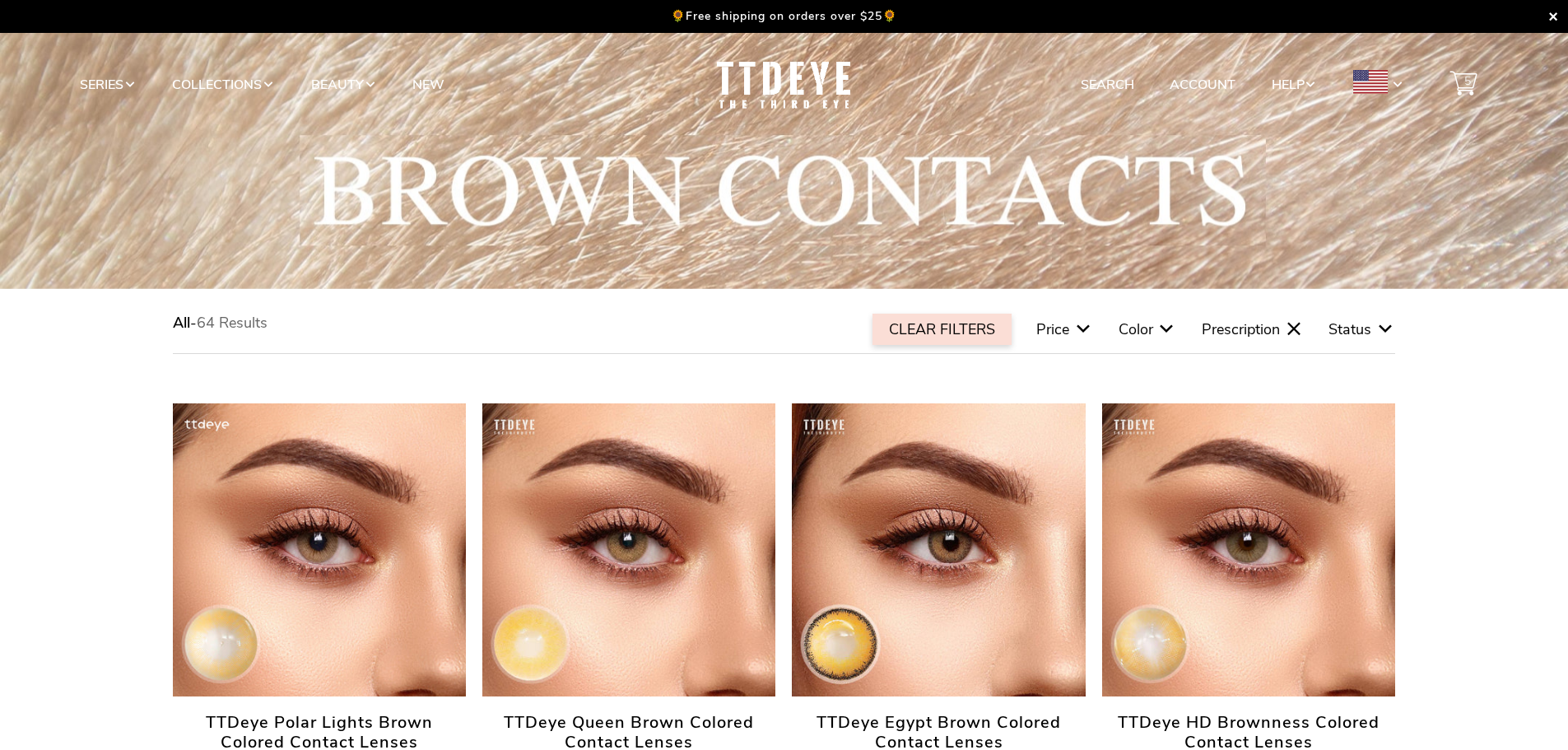
click at [1354, 330] on span "Status" at bounding box center [1349, 329] width 42 height 20
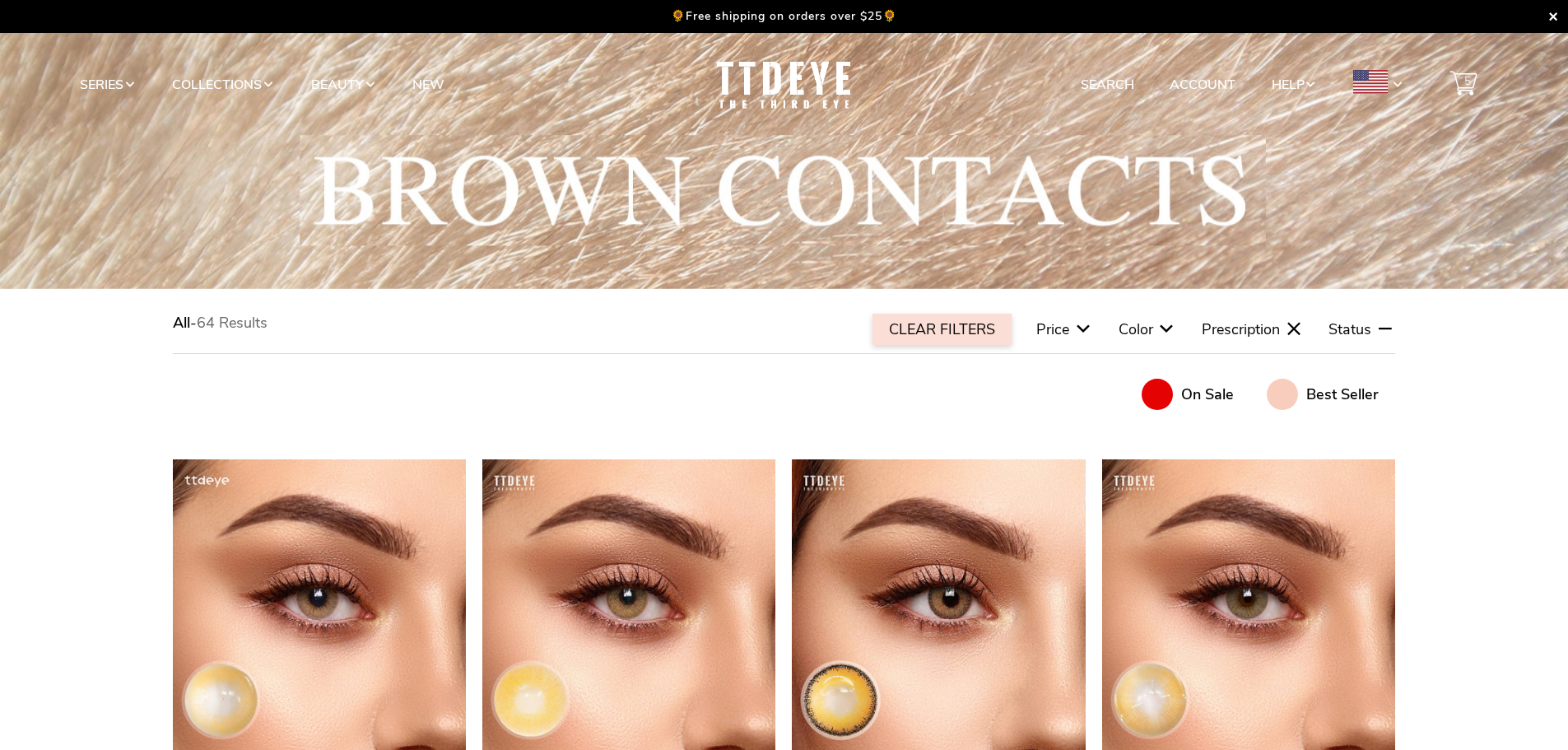
click at [1161, 329] on icon at bounding box center [1167, 329] width 20 height 20
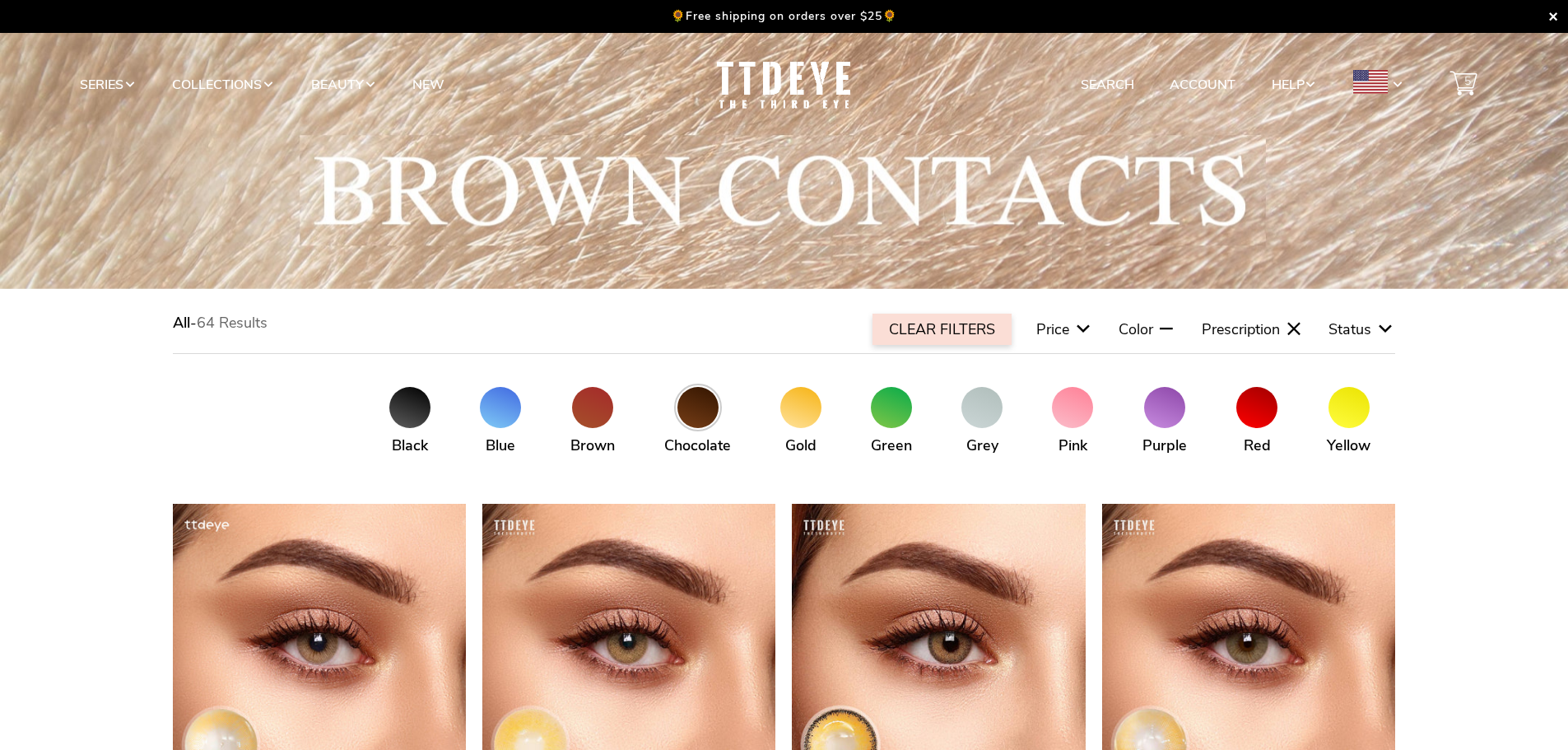
click at [706, 407] on span at bounding box center [698, 408] width 41 height 41
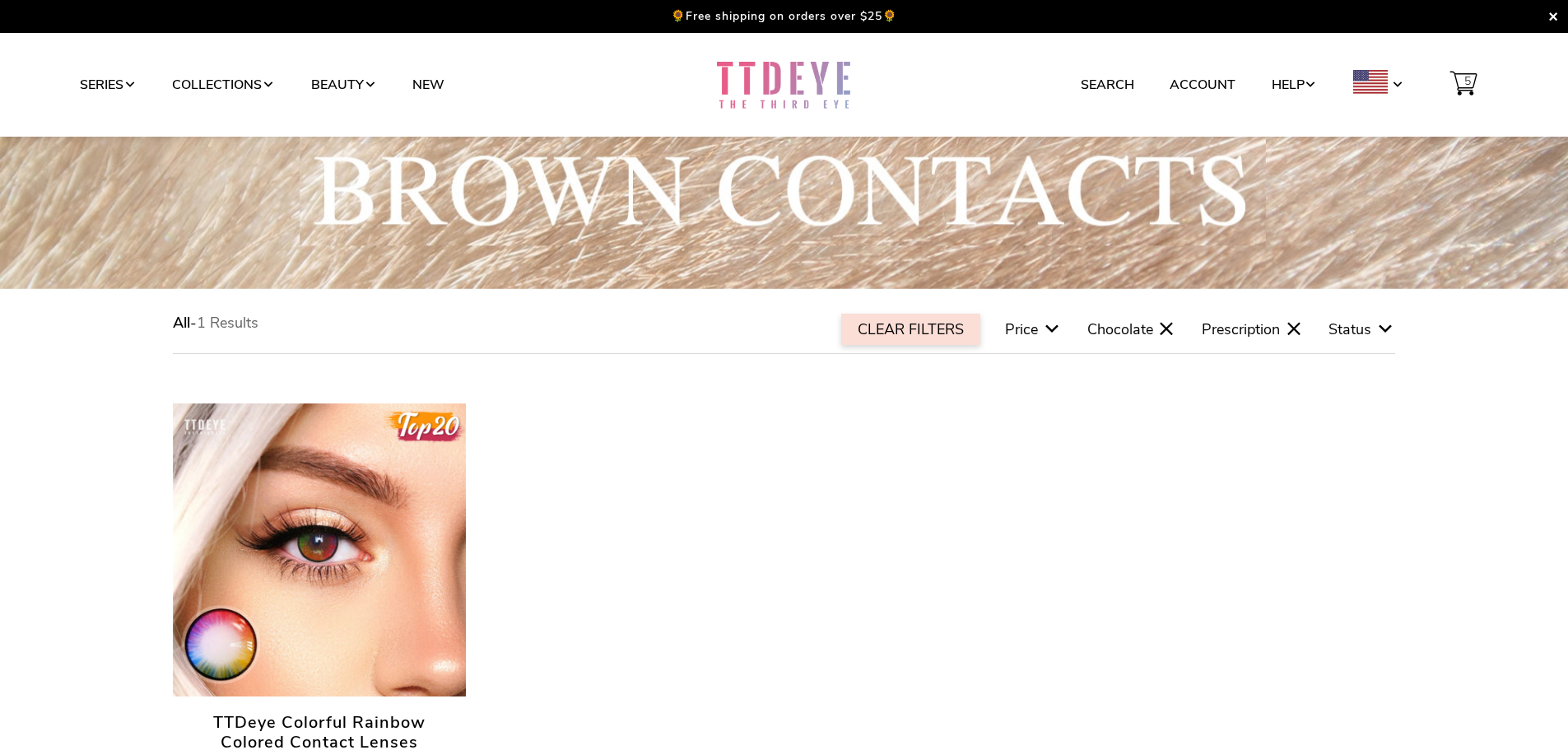
click at [1142, 83] on li "Search" at bounding box center [1106, 84] width 86 height 31
click at [1121, 82] on link "Search" at bounding box center [1107, 84] width 54 height 31
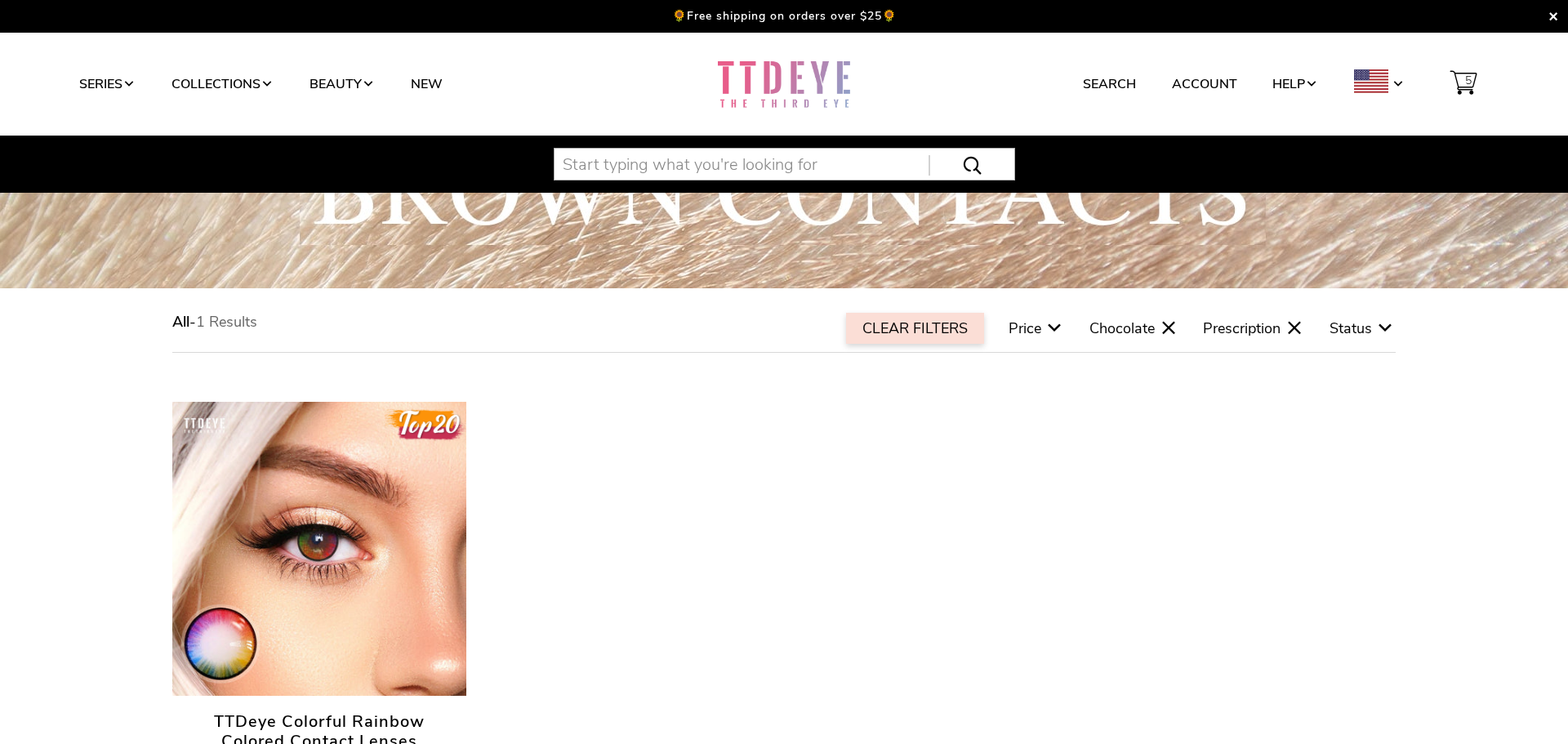
click at [649, 173] on input "text" at bounding box center [784, 164] width 462 height 33
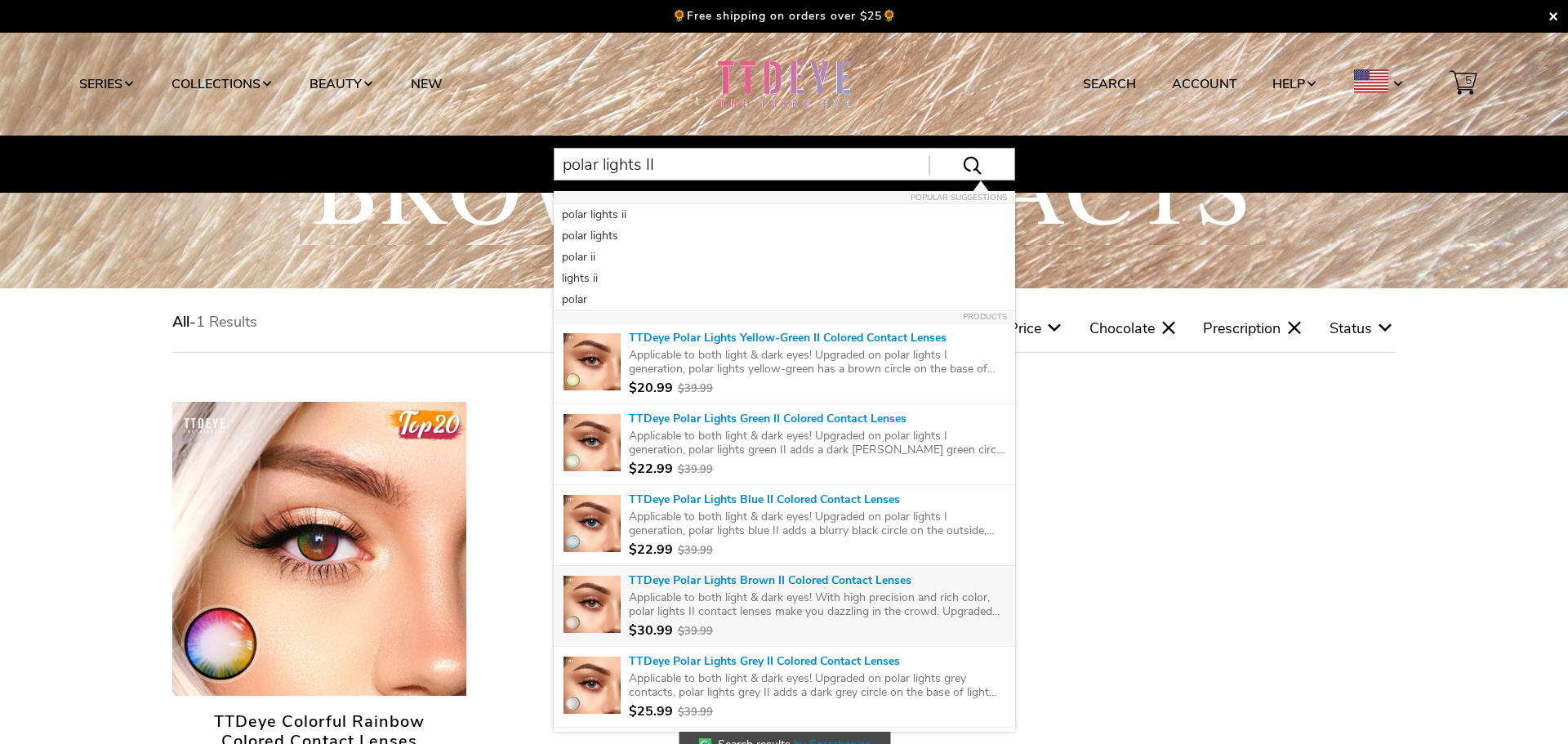
type input "polar lights II"
click at [796, 610] on span "Applicable to both light & dark eyes! With high precision and rich color, polar…" at bounding box center [817, 605] width 377 height 28
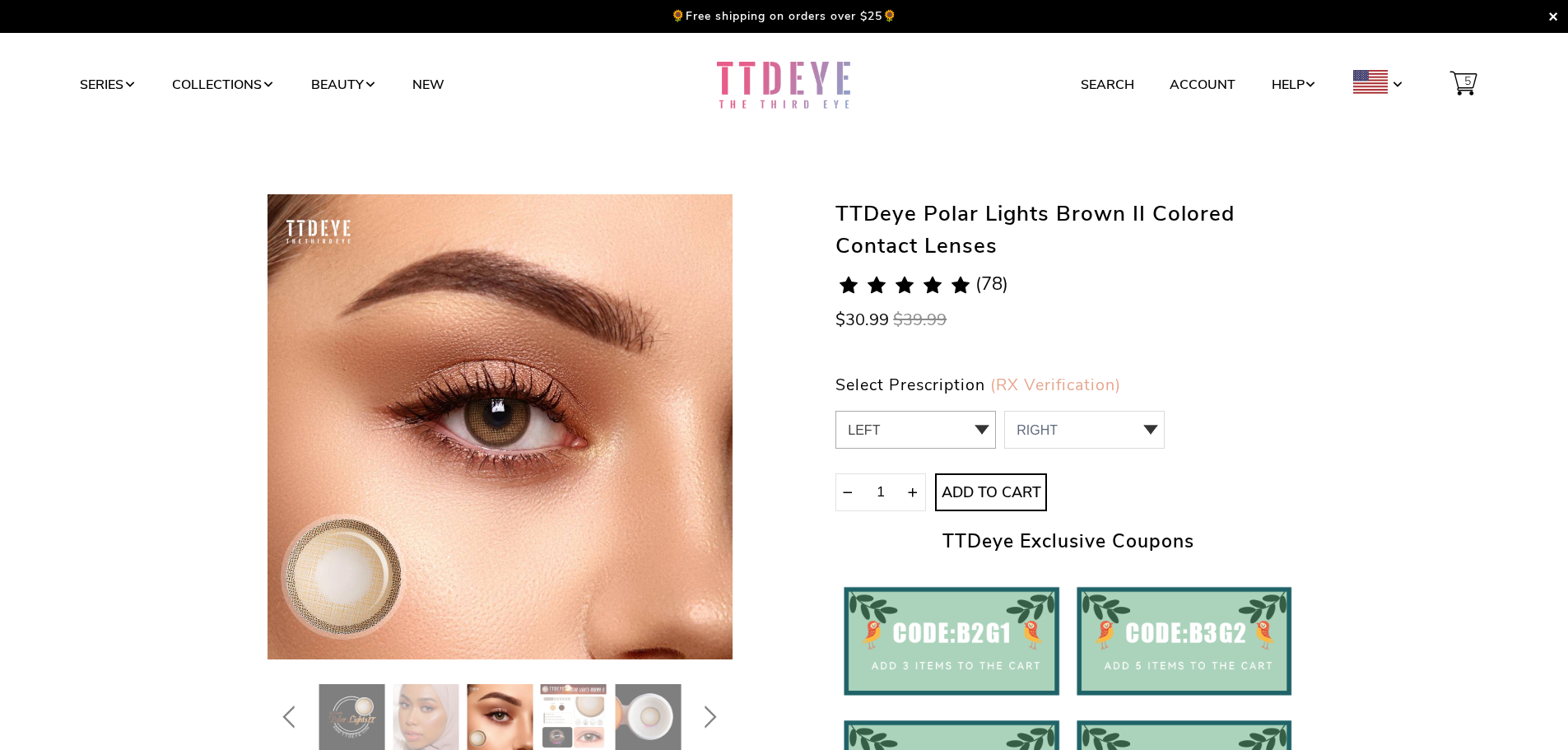
click at [934, 436] on select "LEFT 0.00 / Plano,-1.00,-1.25,-1.50,-1.75,-2.00,-2.25,-2.50,-2.75,-3.00,-3.25,-…" at bounding box center [916, 430] width 160 height 38
select select "-3.00"
click at [836, 411] on select "LEFT 0.00 / Plano,-1.00,-1.25,-1.50,-1.75,-2.00,-2.25,-2.50,-2.75,-3.00,-3.25,-…" at bounding box center [916, 430] width 160 height 38
click at [1067, 413] on select "RIGHT 0 0.00 / Plano 1 -1.00 2 -1.25 3 -1.50 4 -1.75 5 -2.00 6 -2.25 7 -2.50 8 …" at bounding box center [1085, 430] width 160 height 38
select select "-3.00"
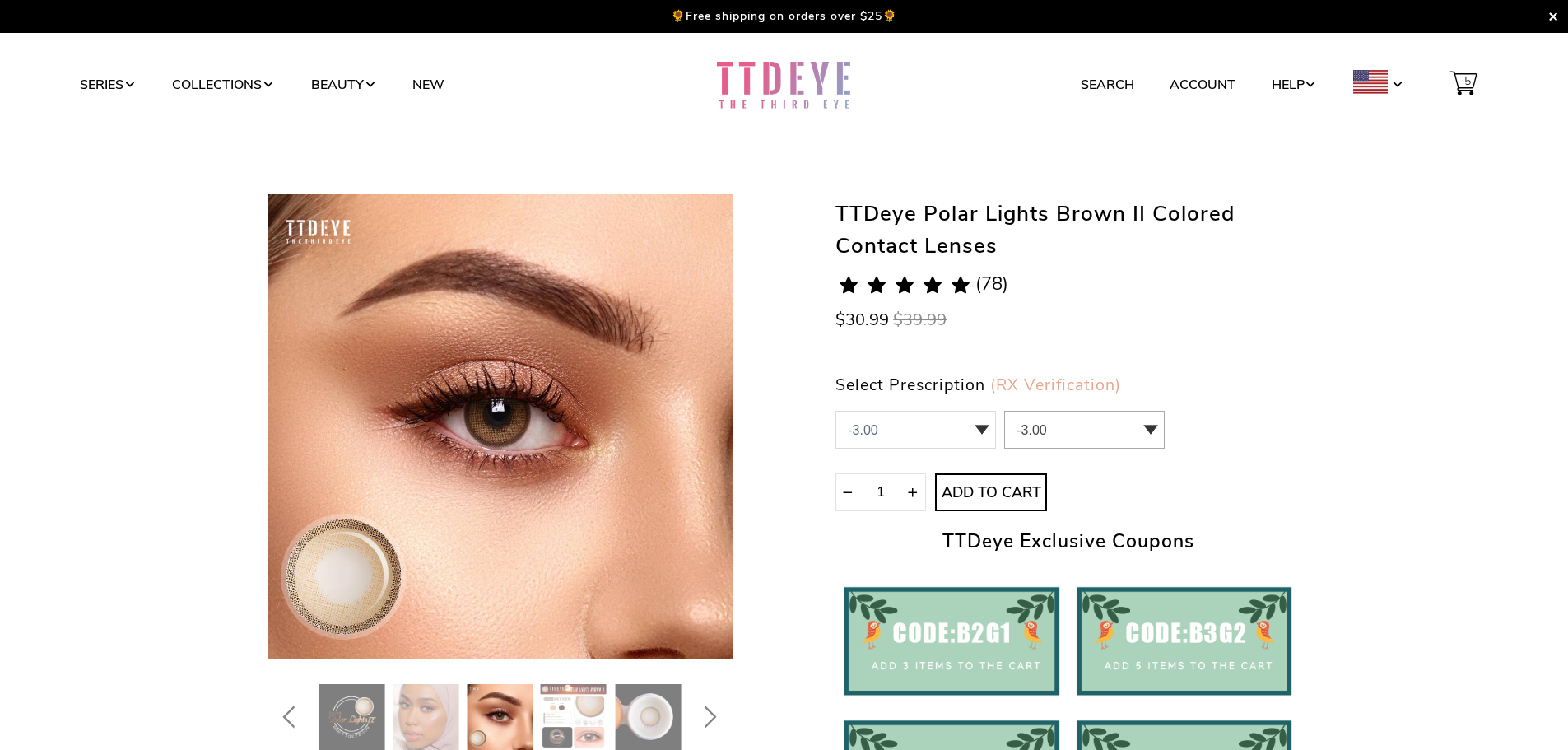
click at [1004, 411] on select "RIGHT 0 0.00 / Plano 1 -1.00 2 -1.25 3 -1.50 4 -1.75 5 -2.00 6 -2.25 7 -2.50 8 …" at bounding box center [1085, 430] width 160 height 38
click at [914, 486] on span at bounding box center [914, 493] width 13 height 13
type input "2"
click at [993, 490] on icon "submit" at bounding box center [991, 492] width 26 height 26
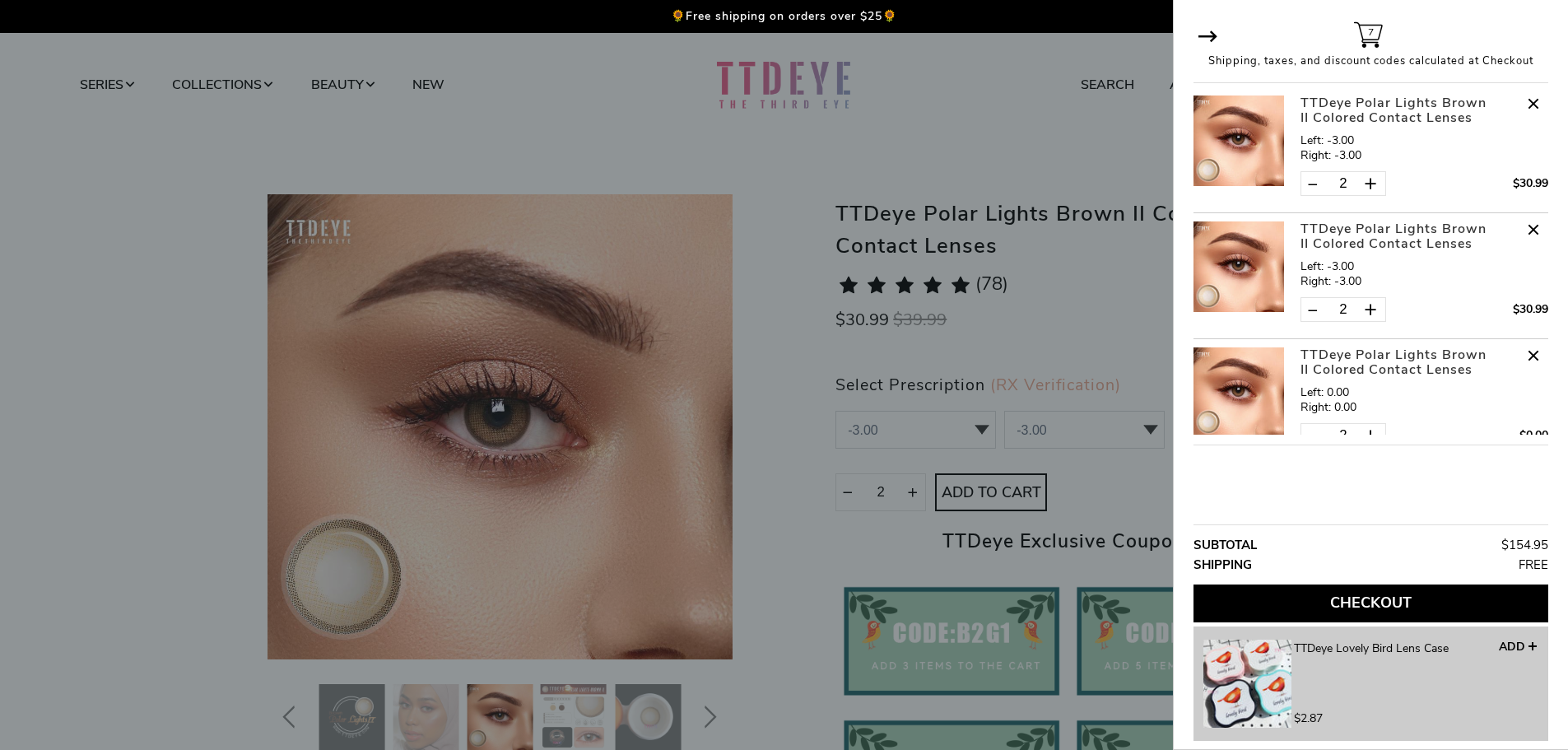
click at [973, 146] on div at bounding box center [784, 375] width 1568 height 750
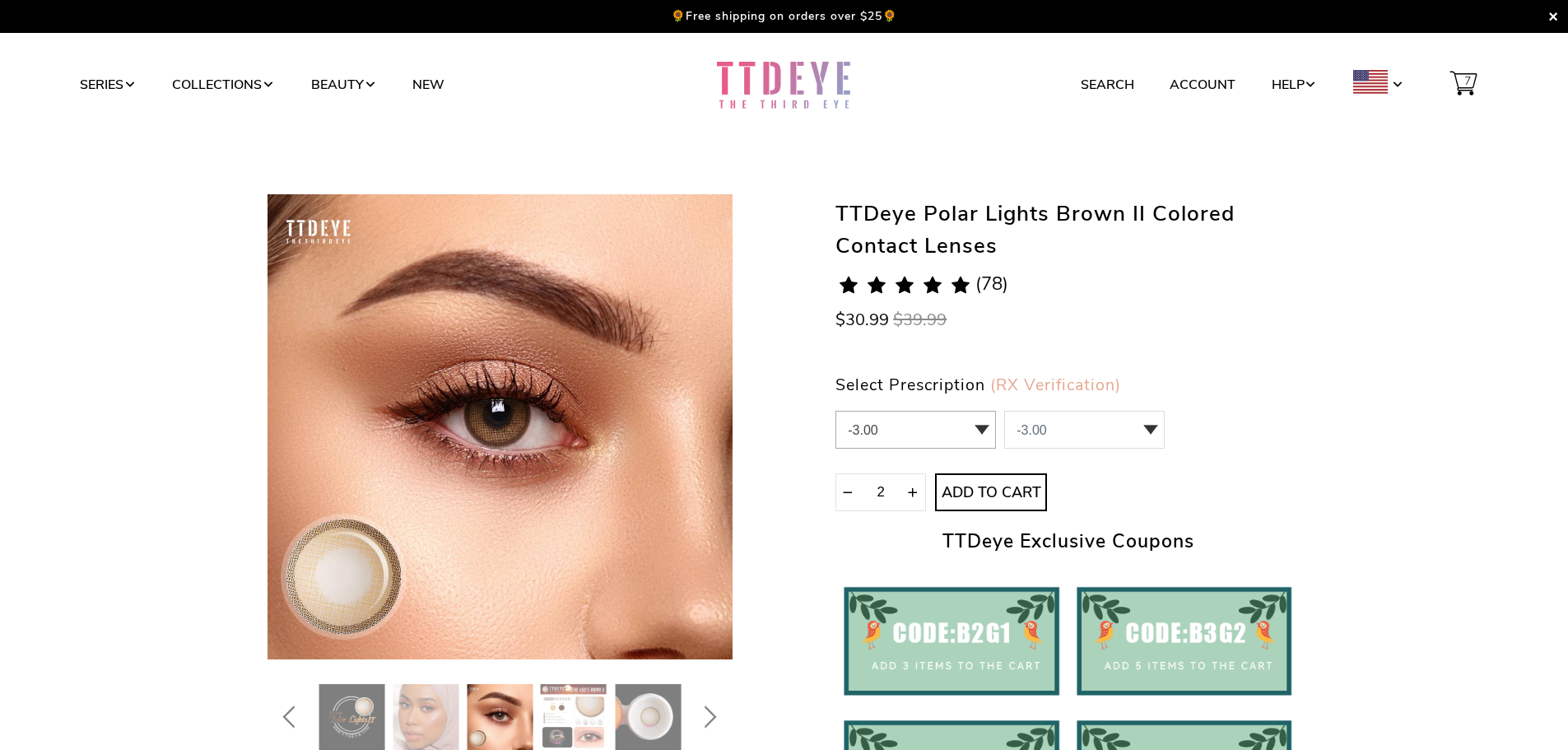
click at [952, 427] on select "LEFT 0.00 / Plano,-1.00,-1.25,-1.50,-1.75,-2.00,-2.25,-2.50,-2.75,-3.00,-3.25,-…" at bounding box center [916, 430] width 160 height 38
select select "0.00"
click at [836, 411] on select "LEFT 0.00 / Plano,-1.00,-1.25,-1.50,-1.75,-2.00,-2.25,-2.50,-2.75,-3.00,-3.25,-…" at bounding box center [916, 430] width 160 height 38
click at [1057, 416] on select "RIGHT 0 0.00 / Plano 1 -1.00 2 -1.25 3 -1.50 4 -1.75 5 -2.00 6 -2.25 7 -2.50 8 …" at bounding box center [1085, 430] width 160 height 38
select select "0.00"
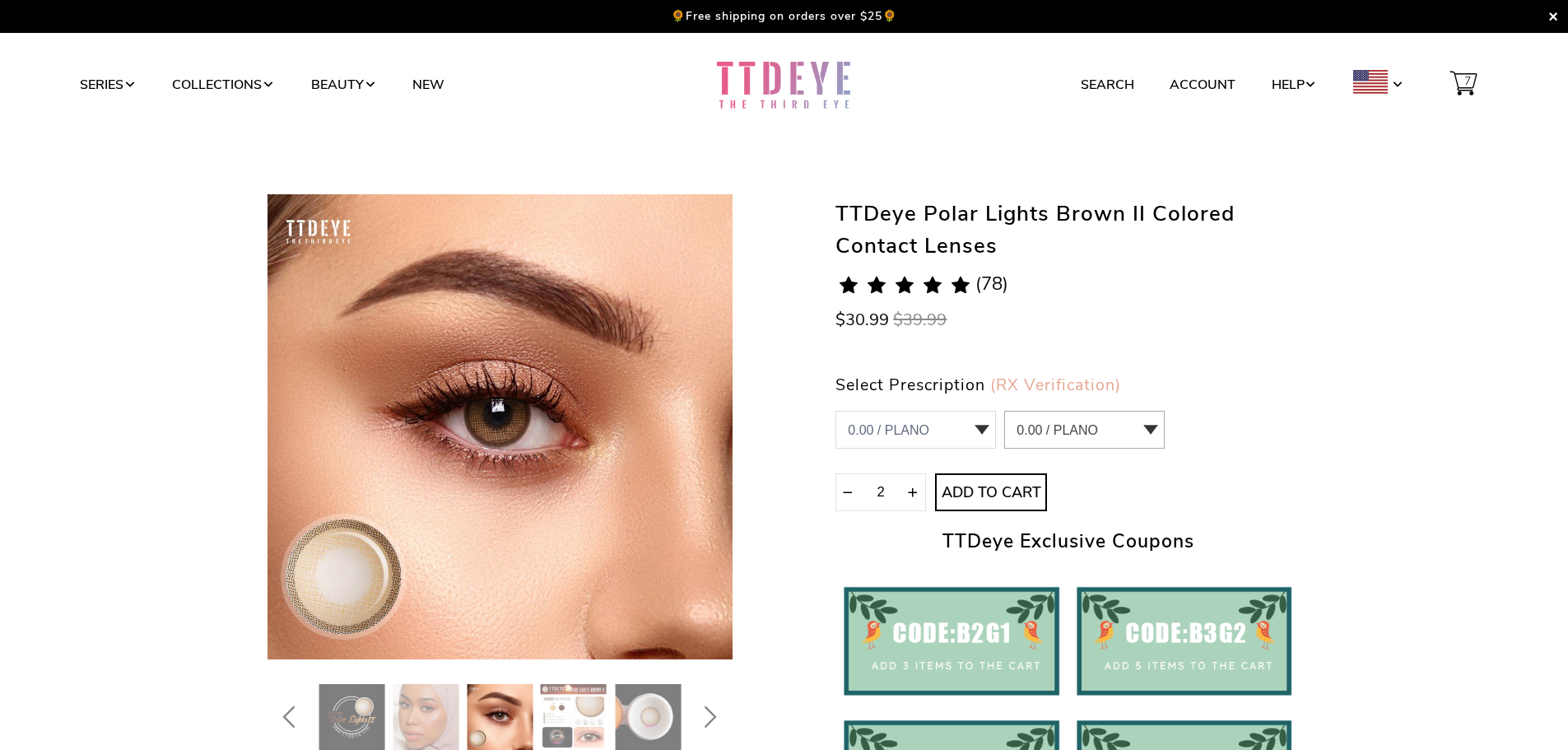
click at [1004, 411] on select "RIGHT 0 0.00 / Plano 1 -1.00 2 -1.25 3 -1.50 4 -1.75 5 -2.00 6 -2.25 7 -2.50 8 …" at bounding box center [1085, 430] width 160 height 38
click at [973, 494] on span "Add to Cart" at bounding box center [990, 493] width 108 height 18
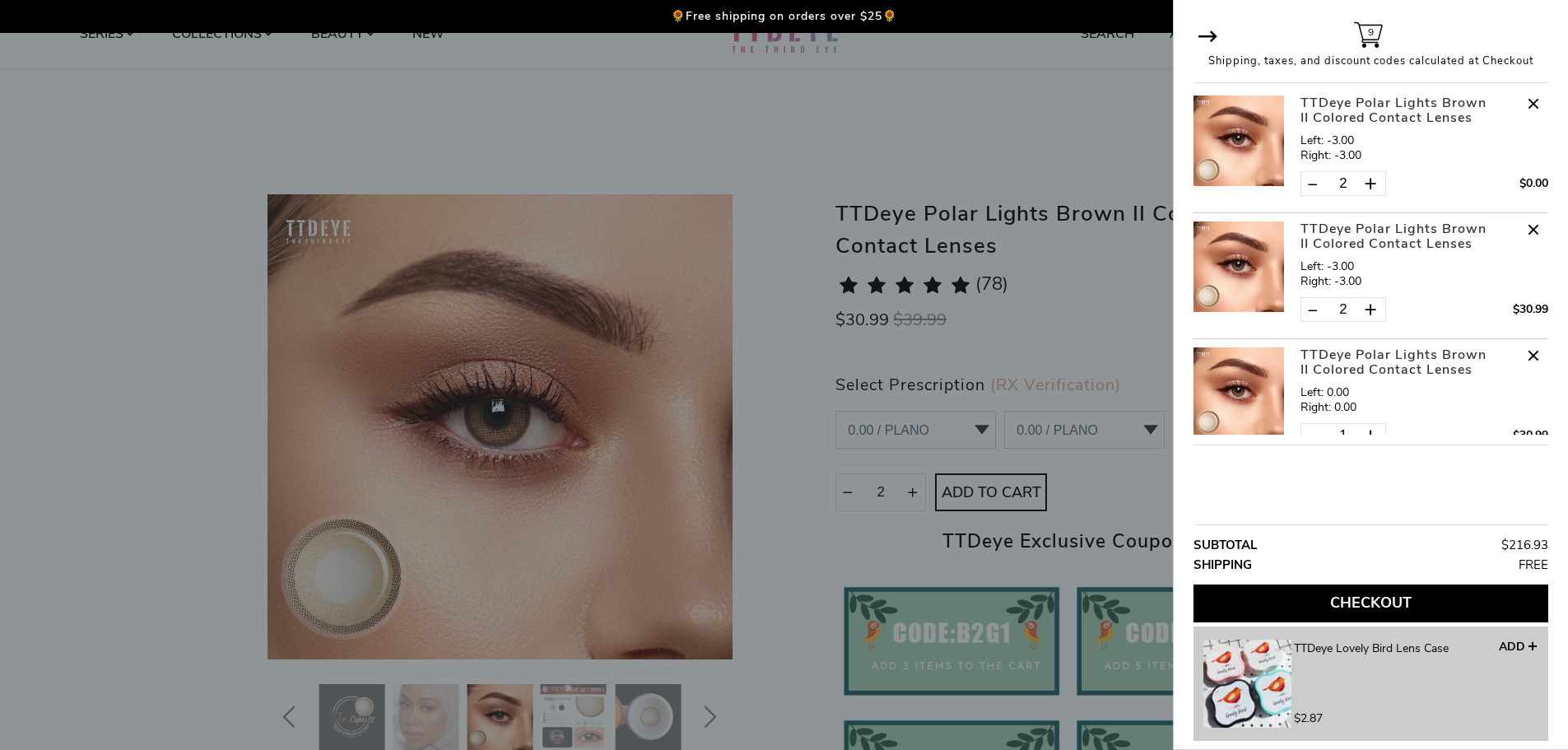
scroll to position [165, 0]
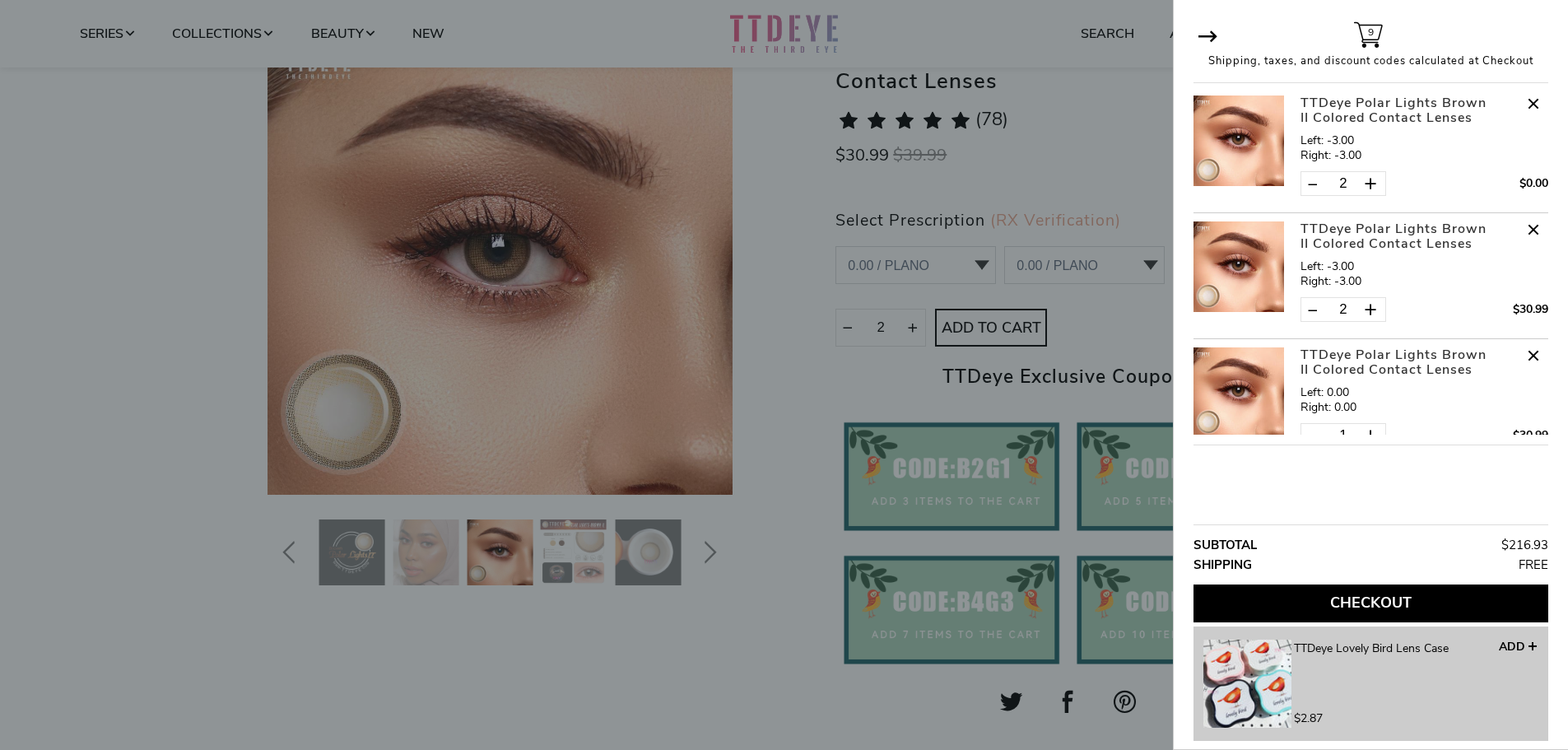
click at [912, 679] on div at bounding box center [784, 375] width 1568 height 750
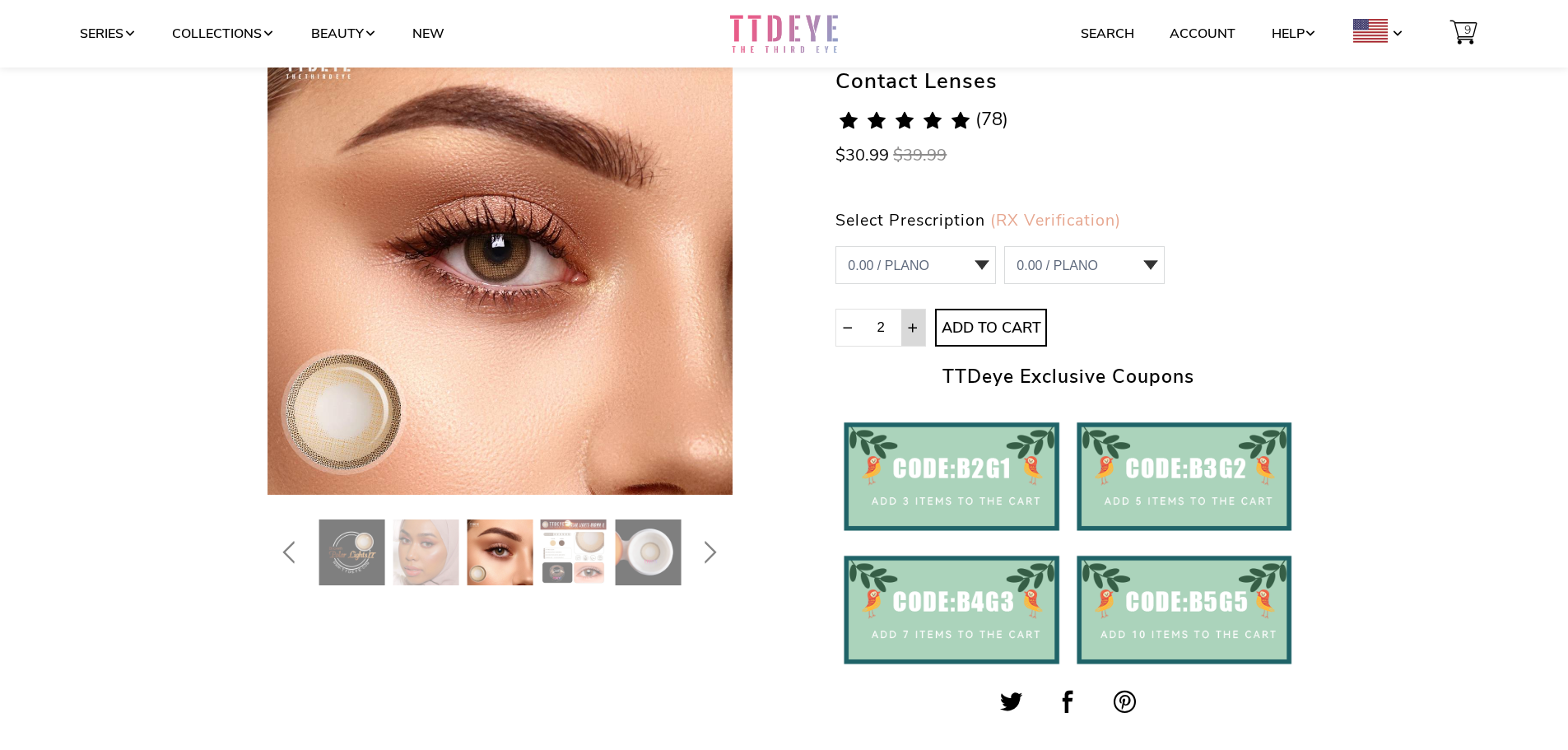
click at [916, 329] on span at bounding box center [914, 329] width 13 height 13
type input "3"
click at [1469, 38] on span "9" at bounding box center [1468, 30] width 15 height 31
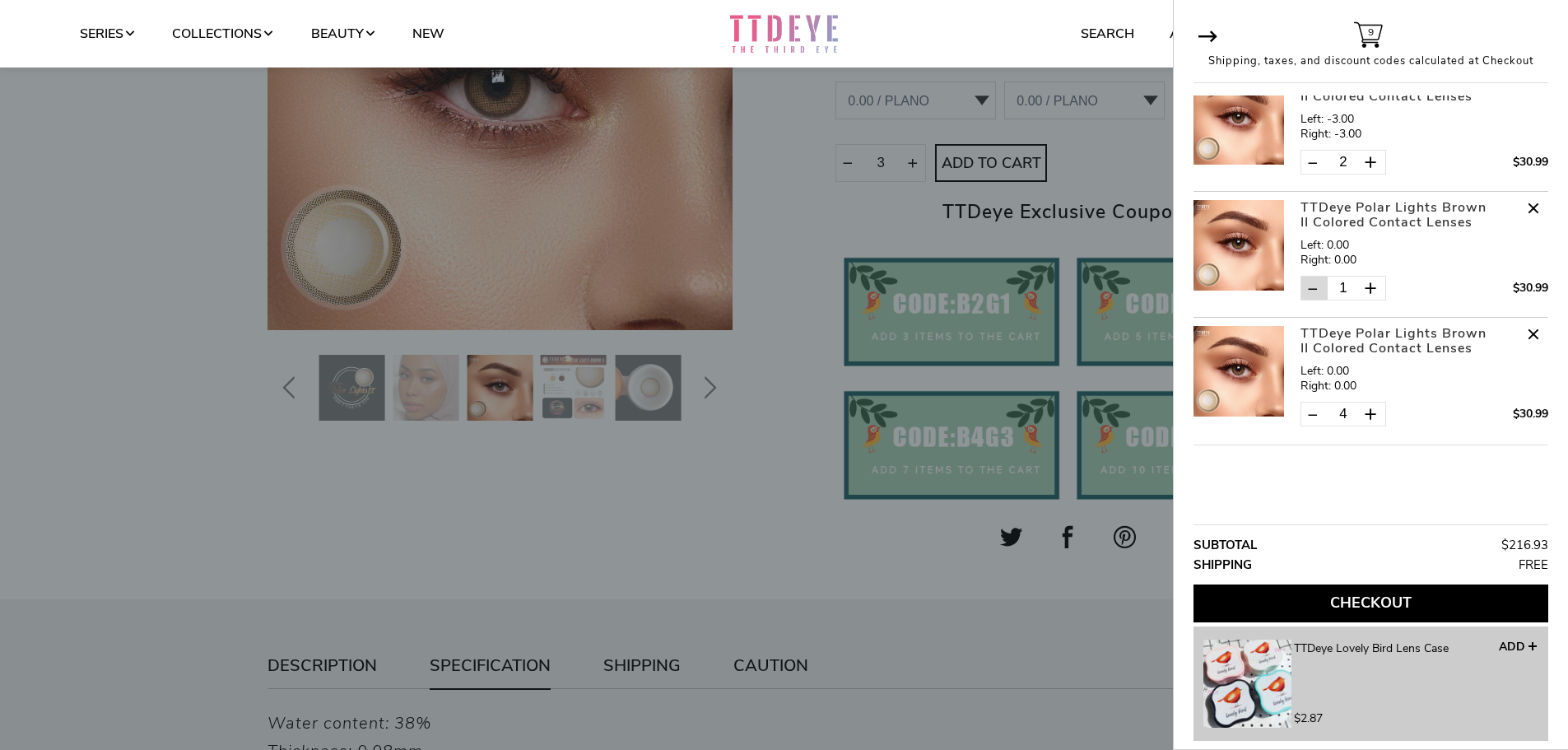
scroll to position [0, 0]
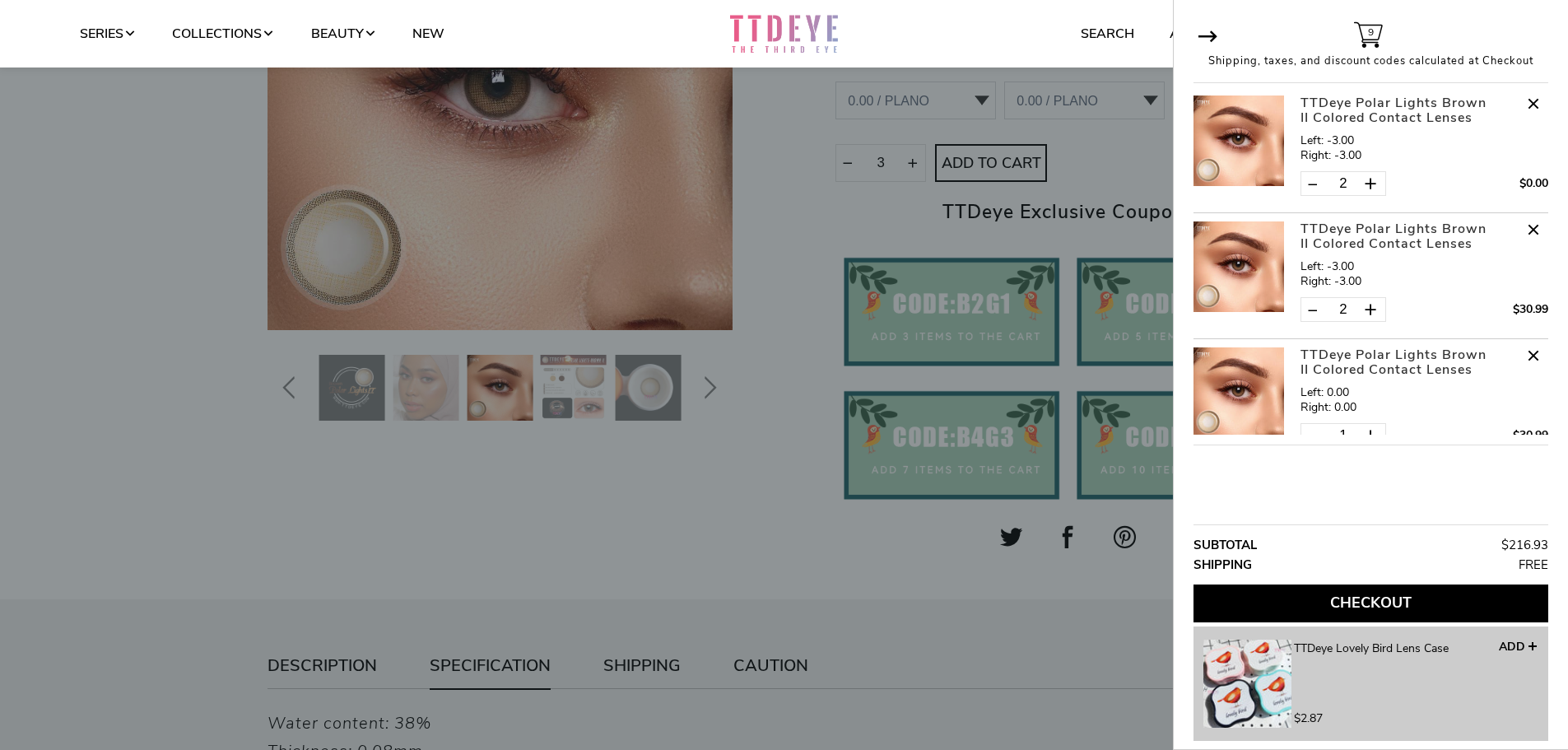
click at [1526, 227] on span at bounding box center [1533, 229] width 29 height 29
click at [1521, 105] on span at bounding box center [1533, 103] width 29 height 29
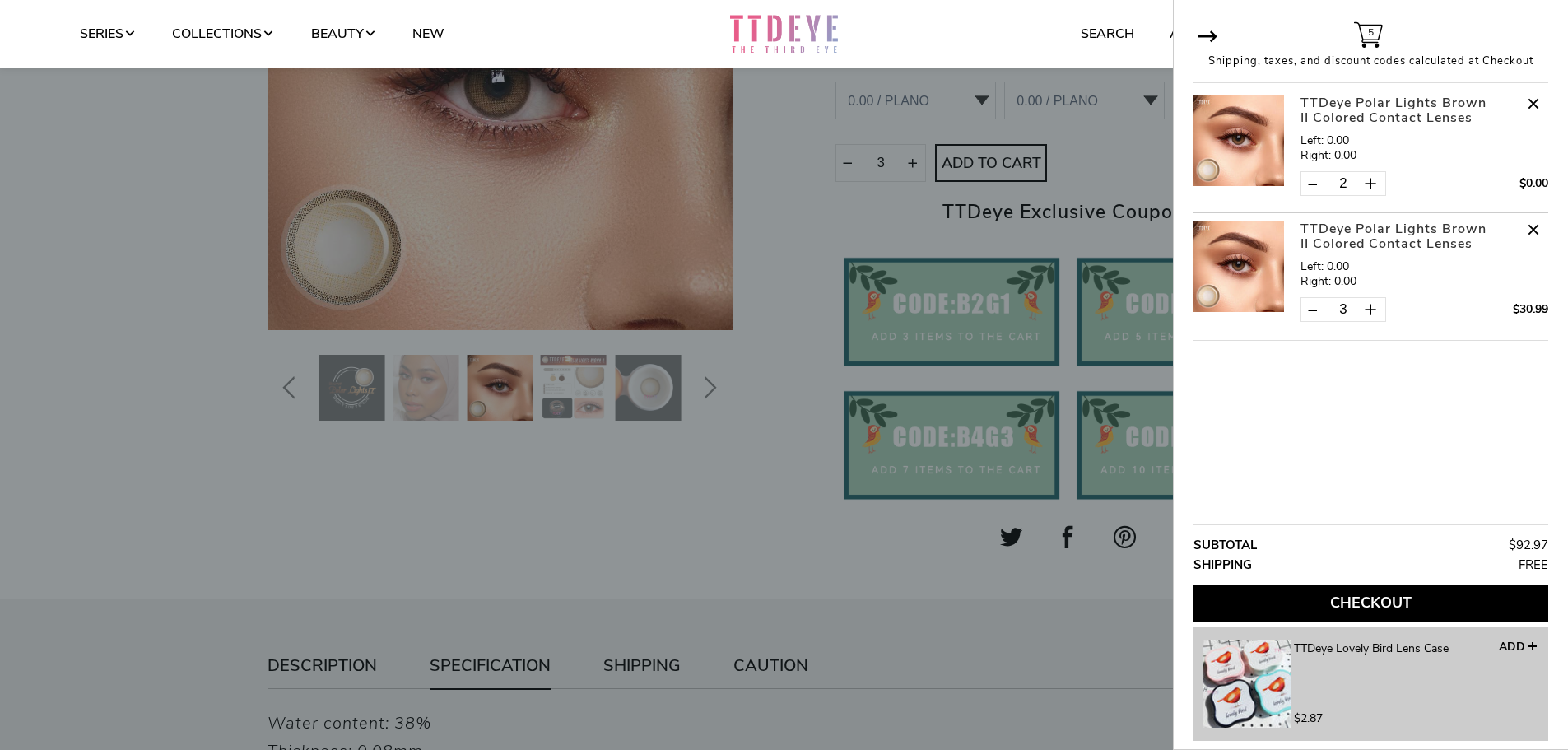
click at [1069, 601] on div at bounding box center [784, 375] width 1568 height 750
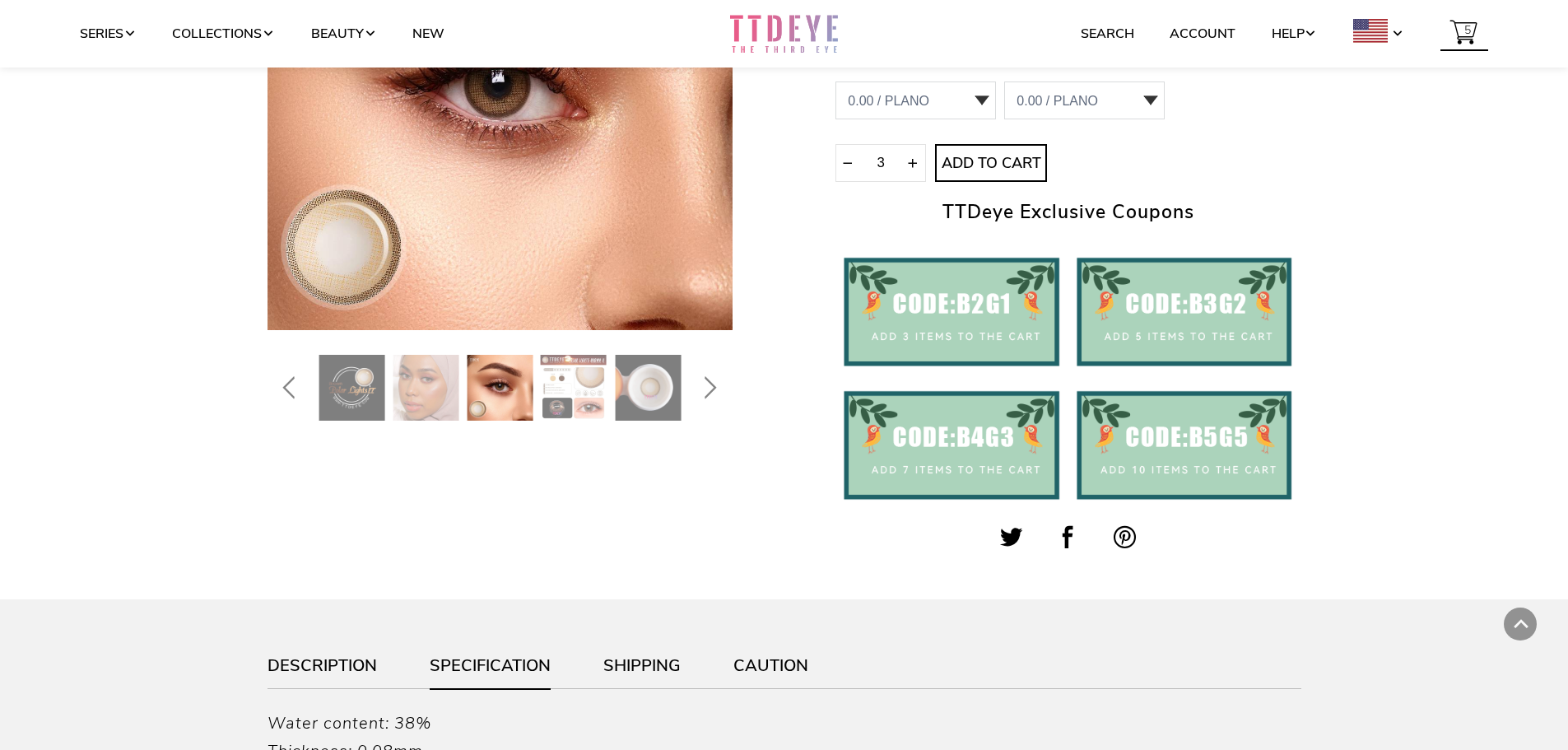
click at [1468, 34] on span "5" at bounding box center [1468, 30] width 15 height 31
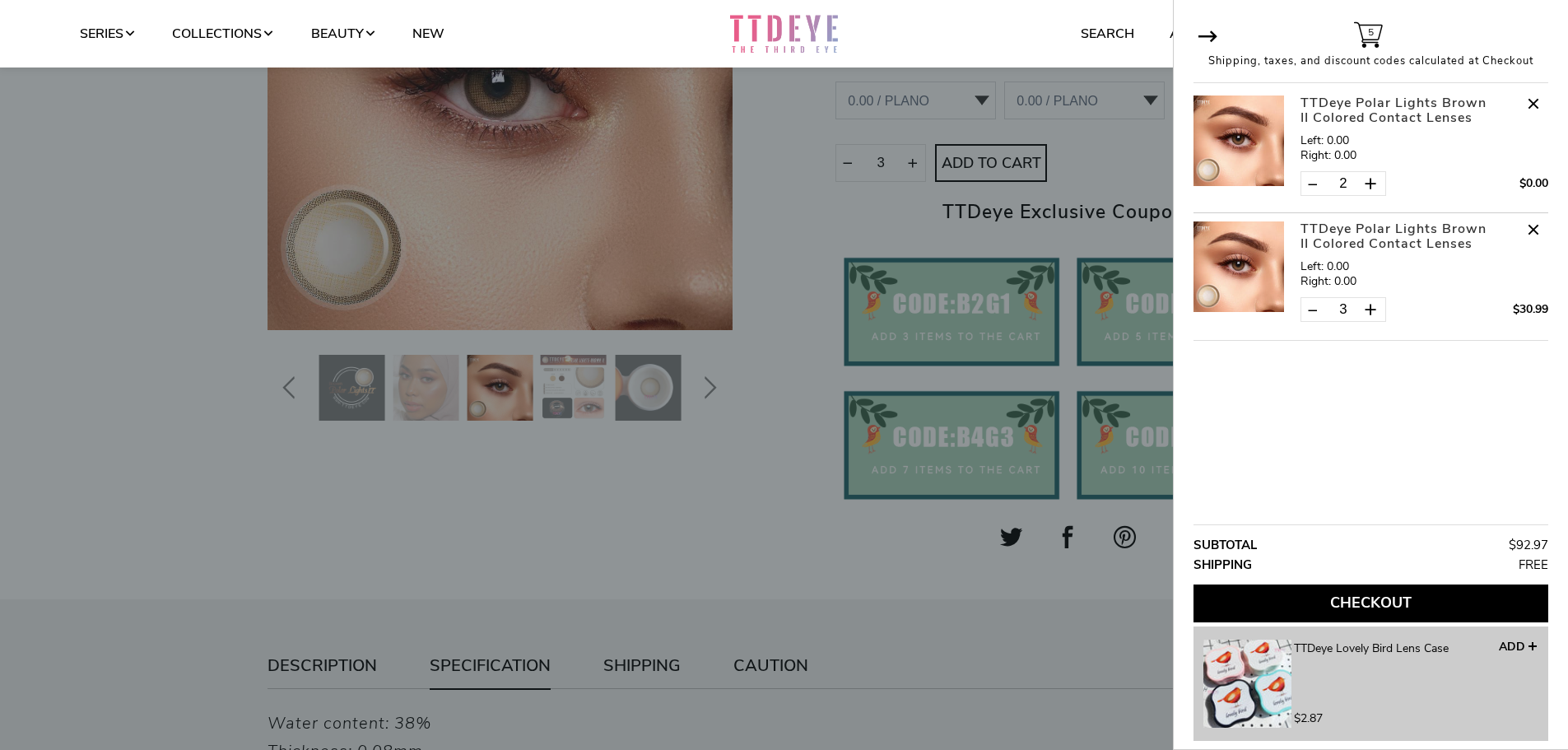
click at [1357, 602] on button "Checkout" at bounding box center [1371, 603] width 354 height 38
